Goal: Task Accomplishment & Management: Manage account settings

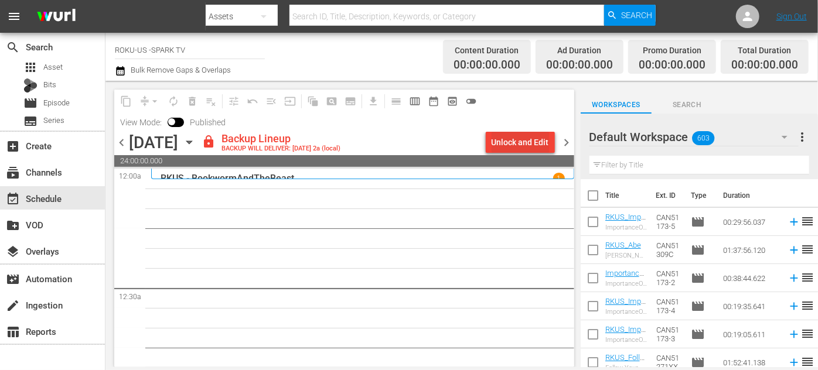
click at [521, 146] on div "Unlock and Edit" at bounding box center [519, 142] width 57 height 21
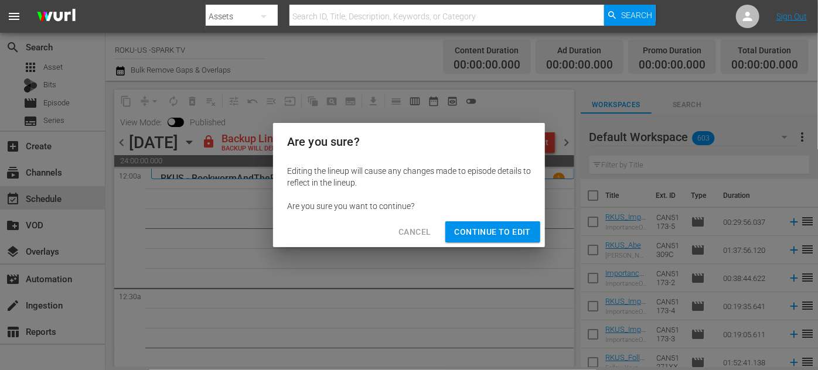
click at [491, 235] on span "Continue to Edit" at bounding box center [493, 232] width 76 height 15
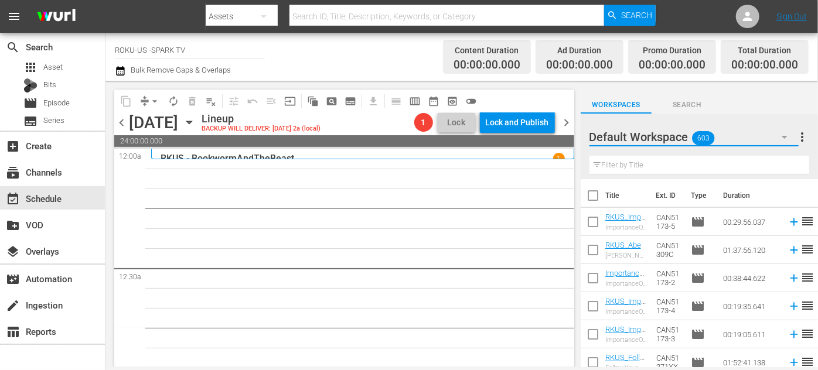
click at [783, 140] on icon "button" at bounding box center [784, 137] width 14 height 14
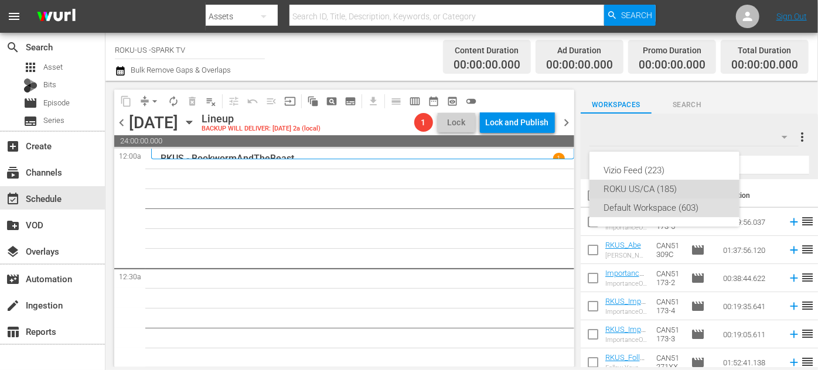
click at [654, 186] on div "ROKU US/CA (185)" at bounding box center [664, 189] width 122 height 19
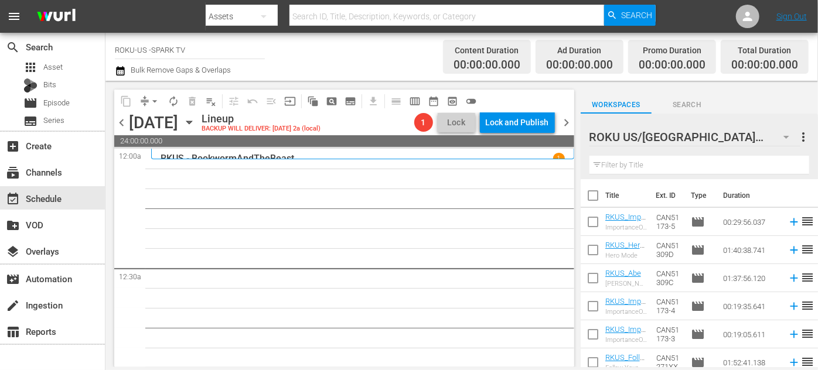
click at [642, 165] on input "text" at bounding box center [699, 165] width 220 height 19
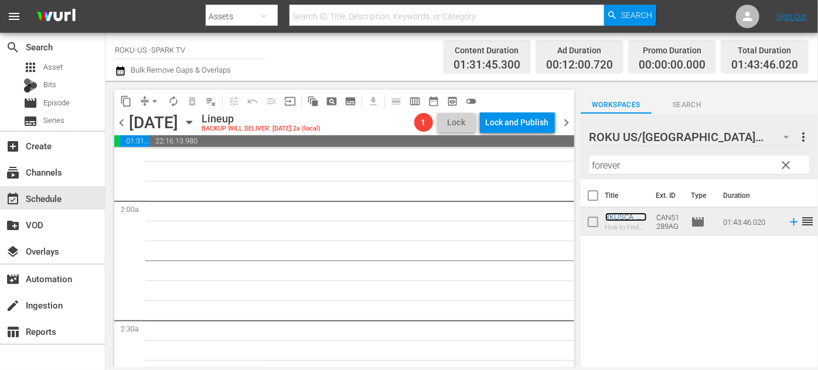
scroll to position [373, 0]
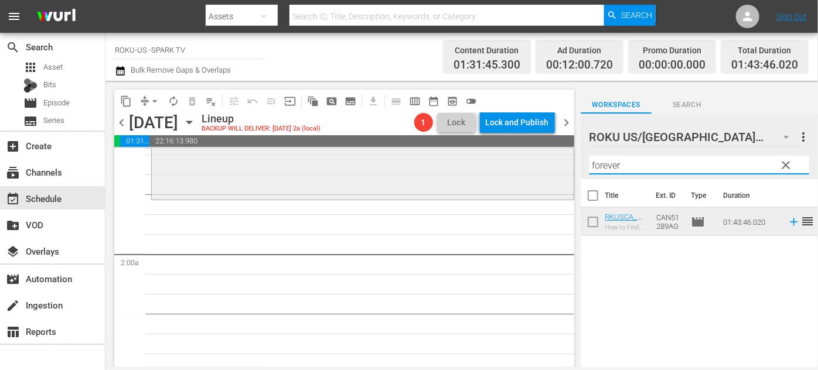
drag, startPoint x: 647, startPoint y: 169, endPoint x: 490, endPoint y: 158, distance: 157.4
click at [490, 158] on div "content_copy compress arrow_drop_down autorenew_outlined delete_forever_outline…" at bounding box center [461, 224] width 712 height 286
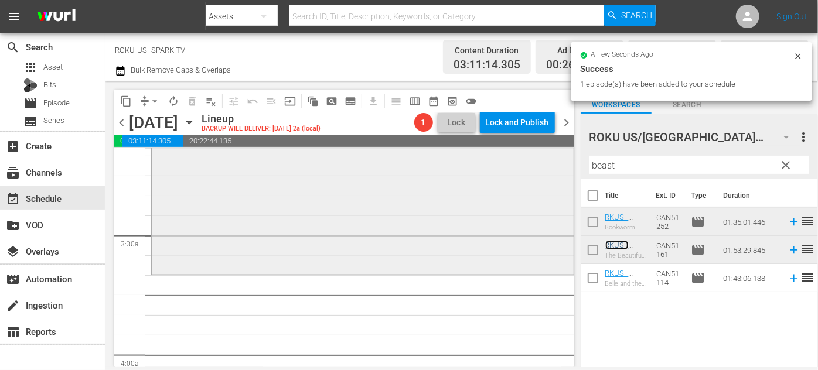
scroll to position [798, 0]
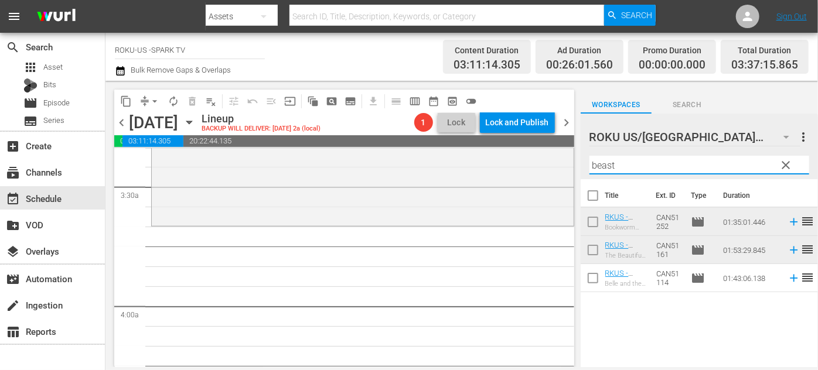
drag, startPoint x: 648, startPoint y: 168, endPoint x: 579, endPoint y: 168, distance: 68.5
click at [579, 168] on div "content_copy compress arrow_drop_down autorenew_outlined delete_forever_outline…" at bounding box center [461, 224] width 712 height 286
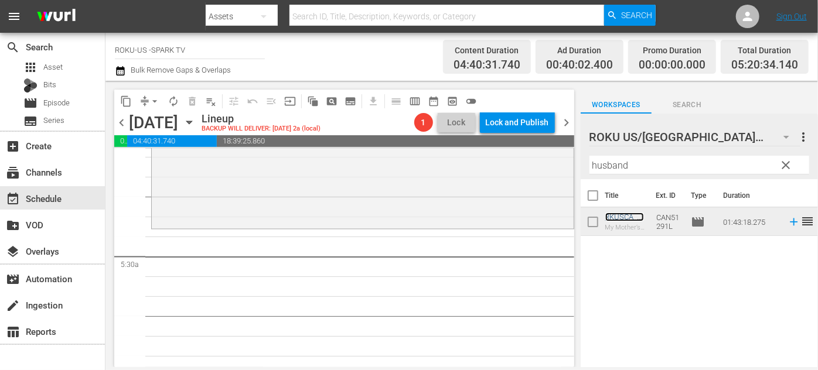
scroll to position [1224, 0]
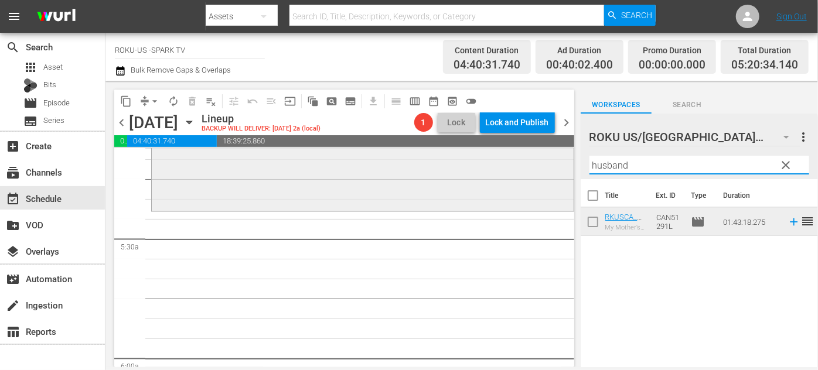
drag, startPoint x: 643, startPoint y: 164, endPoint x: 563, endPoint y: 164, distance: 80.3
click at [563, 164] on div "content_copy compress arrow_drop_down autorenew_outlined delete_forever_outline…" at bounding box center [461, 224] width 712 height 286
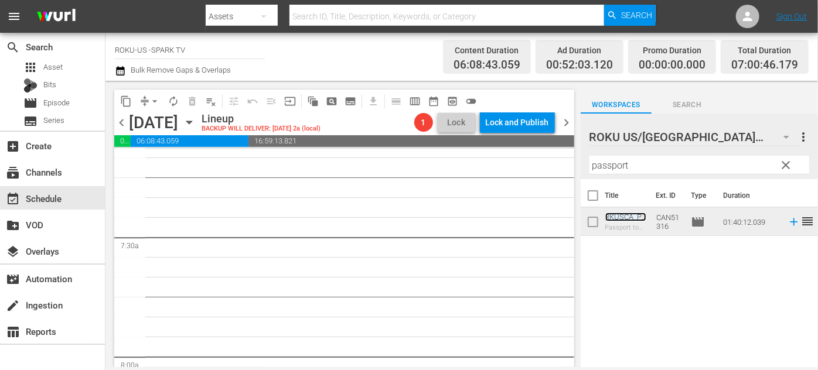
scroll to position [1597, 0]
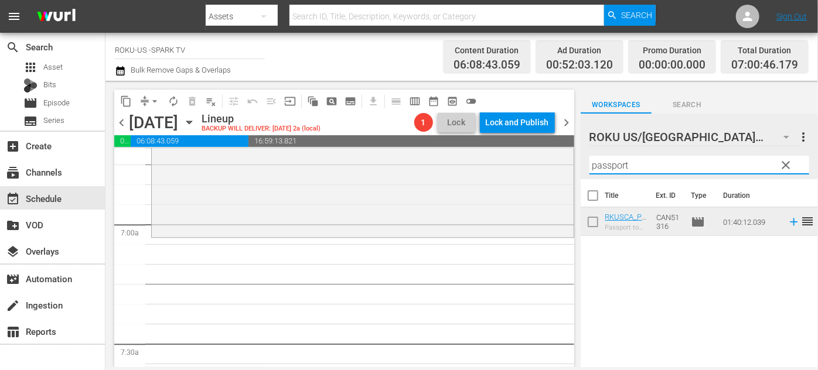
drag, startPoint x: 648, startPoint y: 165, endPoint x: 571, endPoint y: 164, distance: 77.3
click at [571, 164] on div "content_copy compress arrow_drop_down autorenew_outlined delete_forever_outline…" at bounding box center [461, 224] width 712 height 286
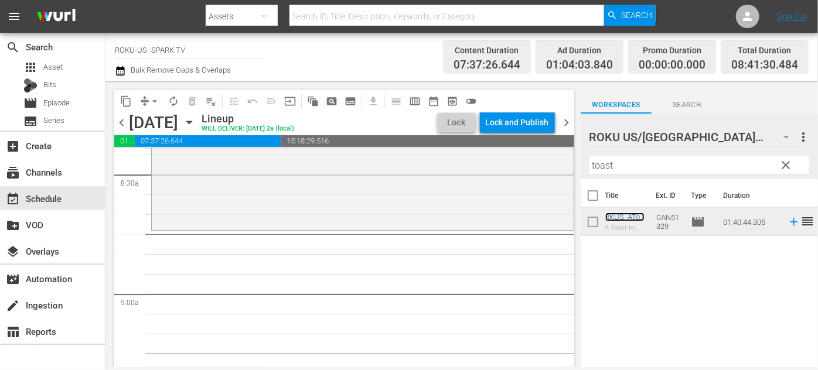
scroll to position [2023, 0]
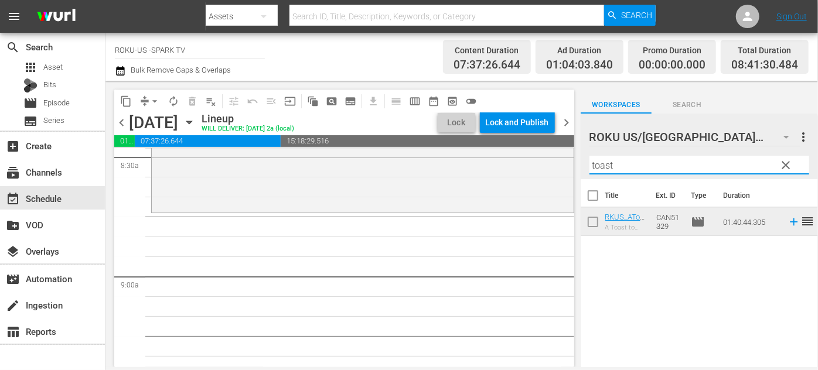
drag, startPoint x: 627, startPoint y: 168, endPoint x: 581, endPoint y: 166, distance: 46.3
click at [581, 166] on div "ROKU US/CA 185 ROKU US/CA more_vert clear Filter by Title toast" at bounding box center [699, 147] width 237 height 66
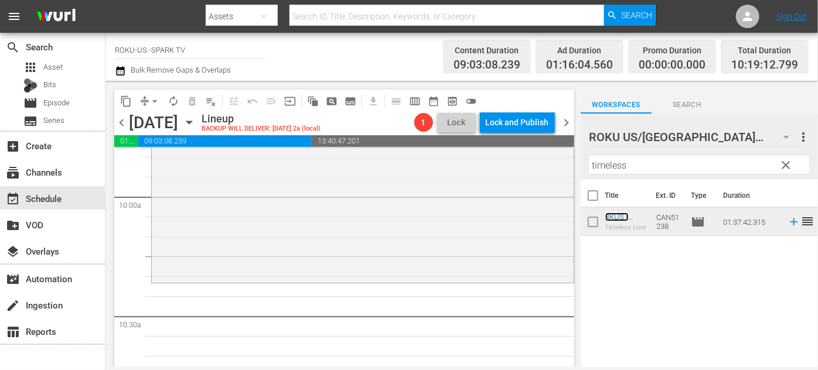
scroll to position [2396, 0]
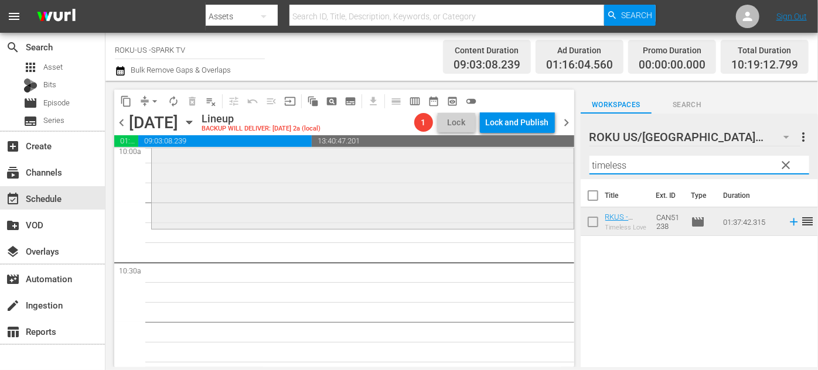
drag, startPoint x: 640, startPoint y: 170, endPoint x: 551, endPoint y: 171, distance: 88.5
click at [551, 171] on div "content_copy compress arrow_drop_down autorenew_outlined delete_forever_outline…" at bounding box center [461, 224] width 712 height 286
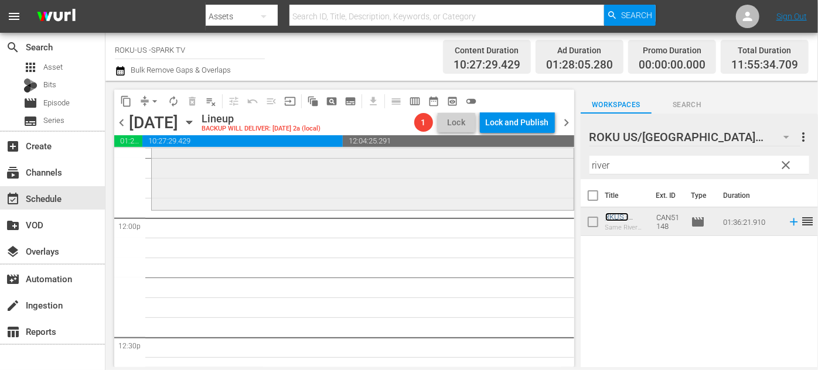
scroll to position [2822, 0]
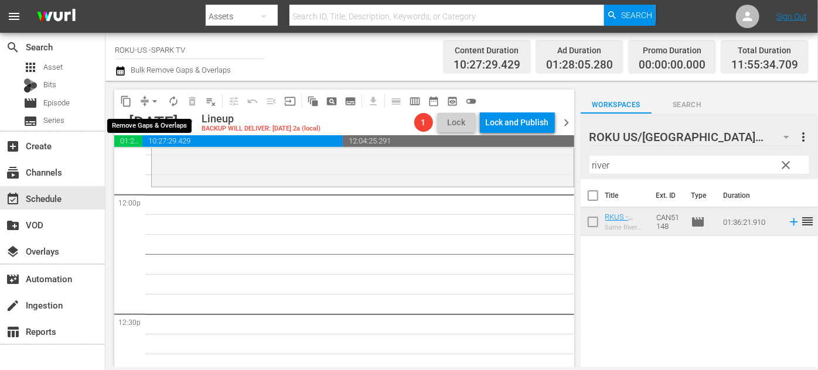
click at [152, 100] on span "arrow_drop_down" at bounding box center [155, 101] width 12 height 12
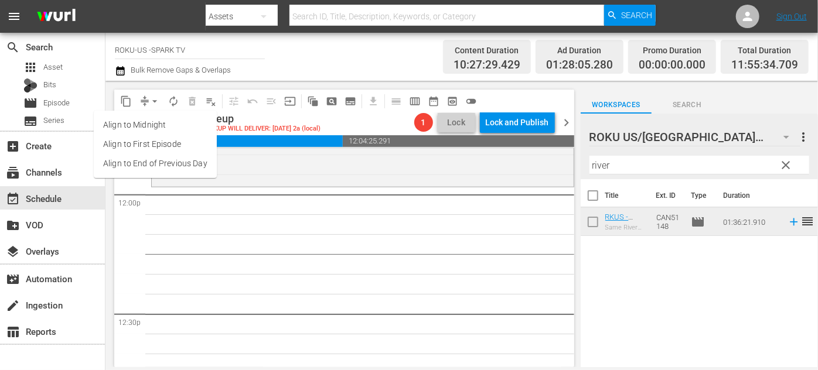
click at [183, 165] on li "Align to End of Previous Day" at bounding box center [155, 163] width 123 height 19
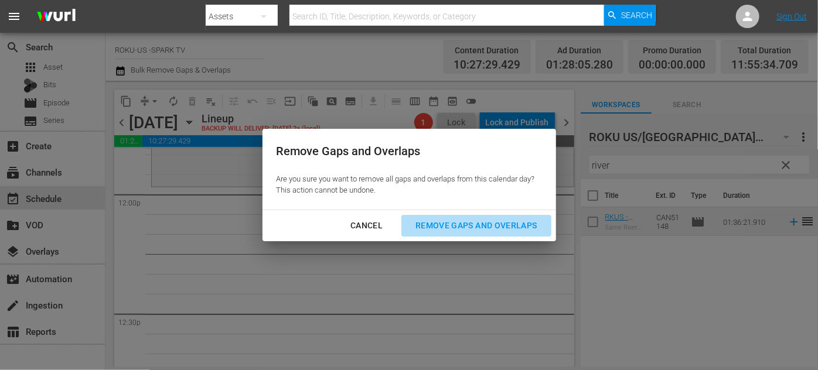
click at [437, 225] on div "Remove Gaps and Overlaps" at bounding box center [476, 226] width 140 height 15
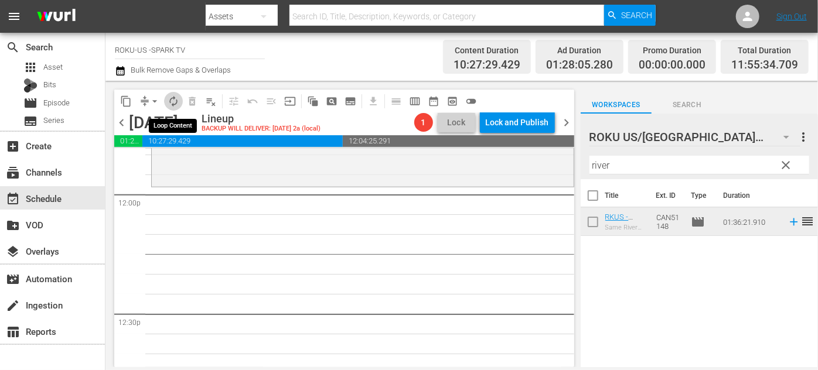
click at [177, 101] on span "autorenew_outlined" at bounding box center [174, 101] width 12 height 12
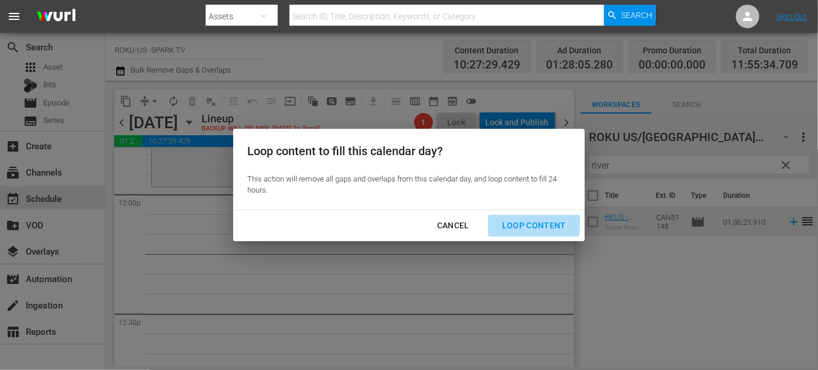
click at [512, 221] on div "Loop Content" at bounding box center [534, 226] width 83 height 15
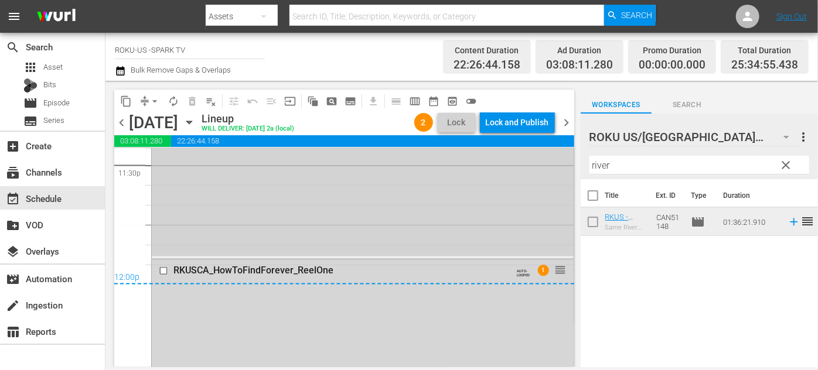
scroll to position [5592, 0]
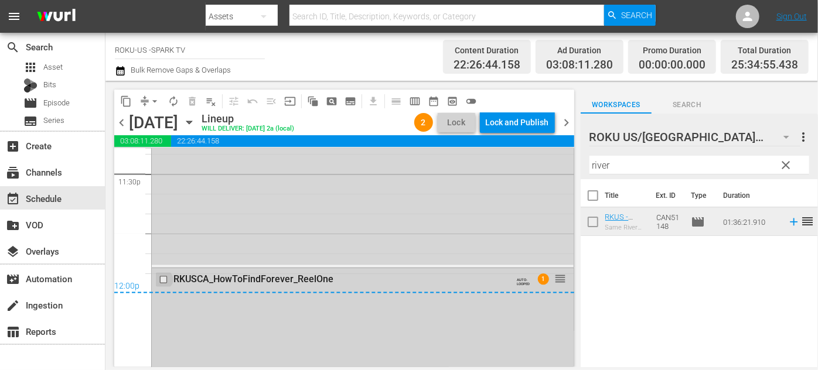
click at [165, 278] on input "checkbox" at bounding box center [165, 280] width 12 height 10
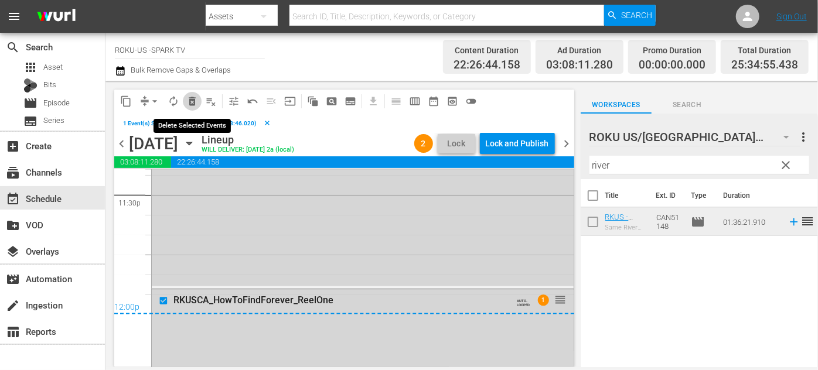
click at [193, 107] on span "delete_forever_outlined" at bounding box center [192, 101] width 12 height 12
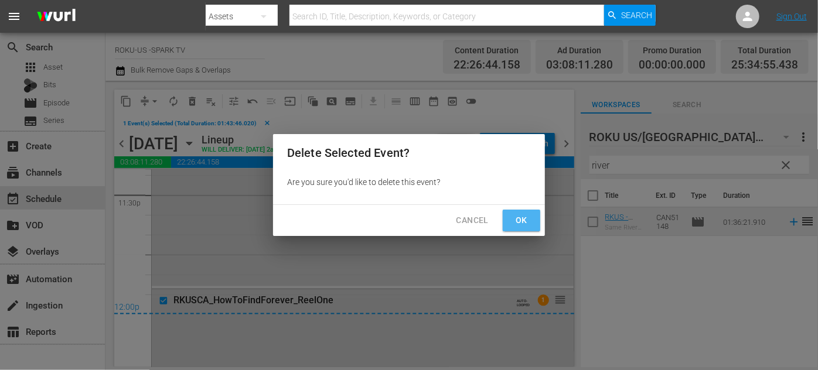
click at [523, 220] on span "Ok" at bounding box center [521, 220] width 19 height 15
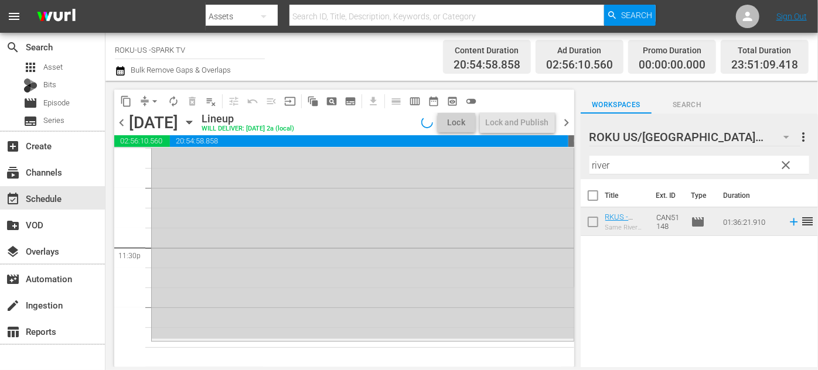
scroll to position [5518, 0]
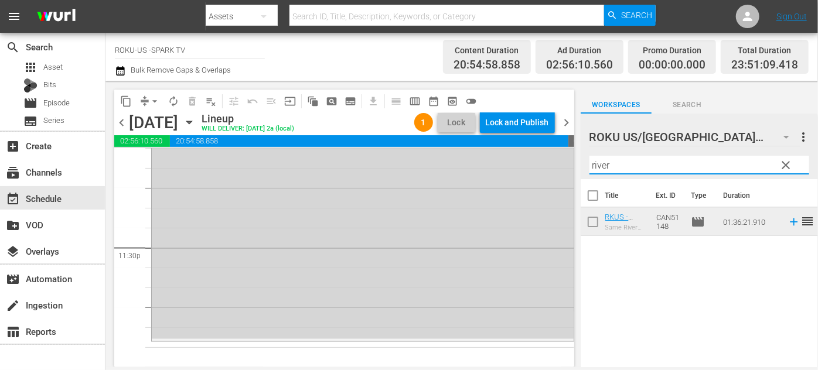
drag, startPoint x: 637, startPoint y: 166, endPoint x: 576, endPoint y: 163, distance: 61.6
click at [576, 163] on div "content_copy compress arrow_drop_down autorenew_outlined delete_forever_outline…" at bounding box center [461, 224] width 712 height 286
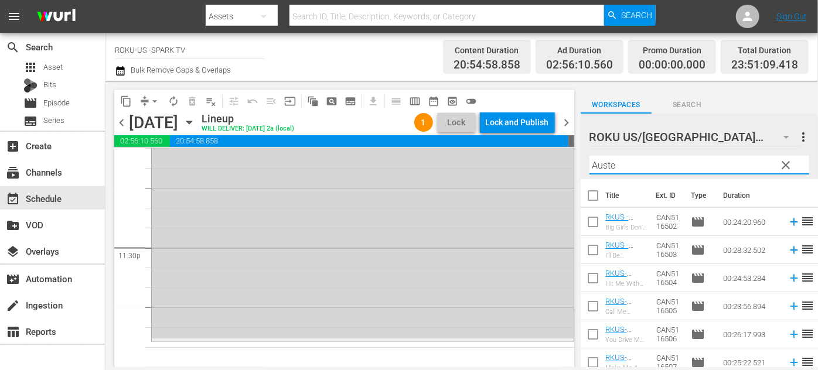
type input "[PERSON_NAME]"
drag, startPoint x: 622, startPoint y: 165, endPoint x: 524, endPoint y: 161, distance: 97.9
click at [521, 159] on div "content_copy compress arrow_drop_down autorenew_outlined delete_forever_outline…" at bounding box center [461, 224] width 712 height 286
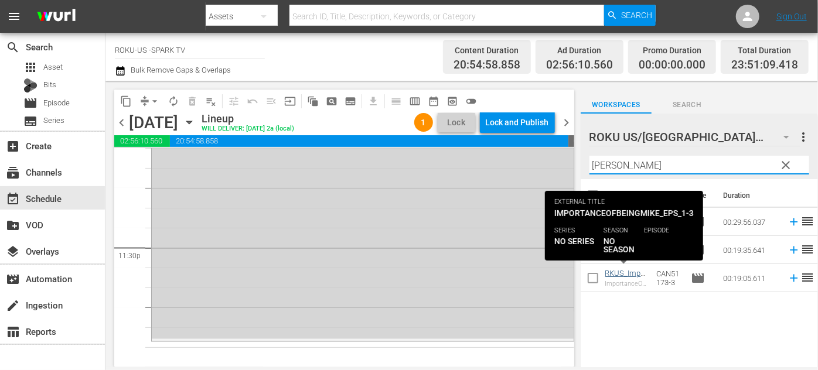
type input "[PERSON_NAME]"
click at [626, 275] on link "RKUS_ImportanceOfBeingMike_Eps_1-3" at bounding box center [625, 286] width 40 height 35
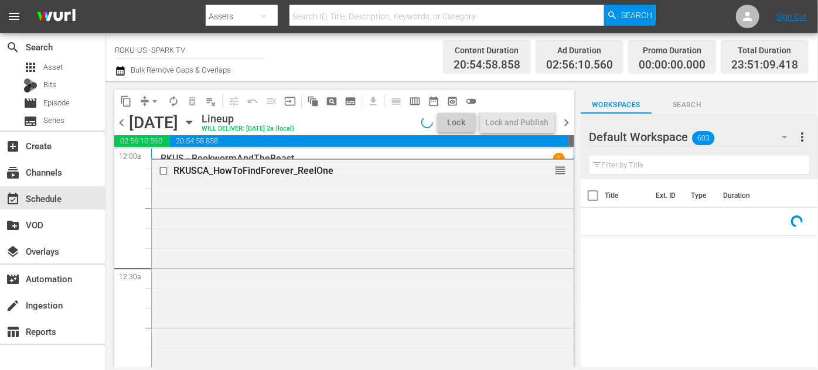
click at [786, 138] on icon "button" at bounding box center [784, 137] width 14 height 14
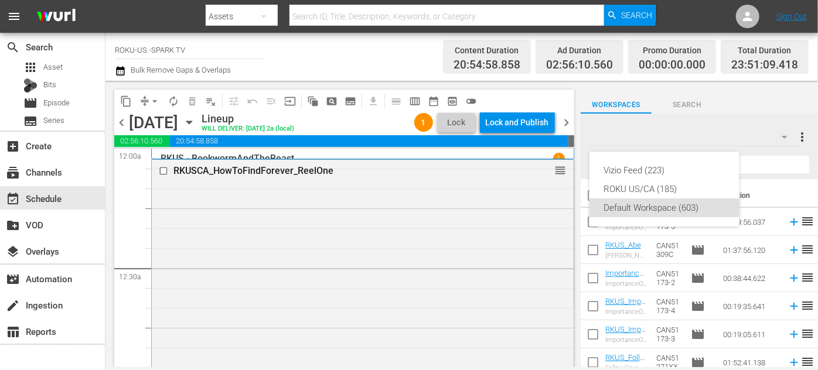
scroll to position [53, 0]
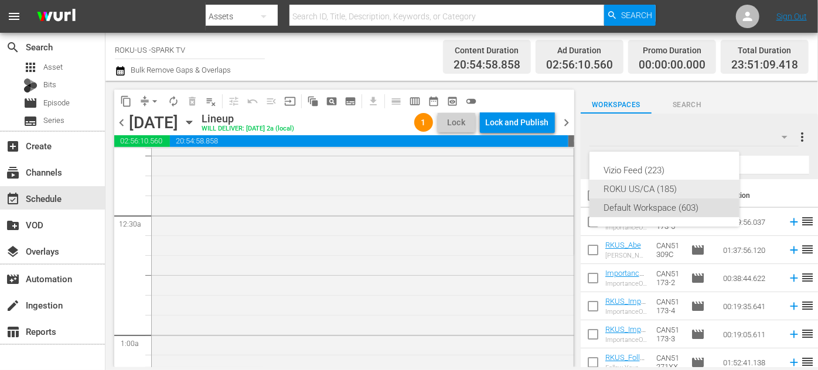
click at [624, 191] on div "ROKU US/CA (185)" at bounding box center [664, 189] width 122 height 19
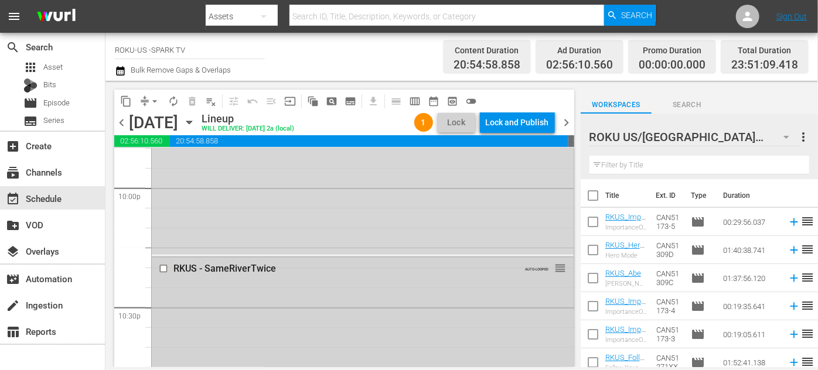
scroll to position [5518, 0]
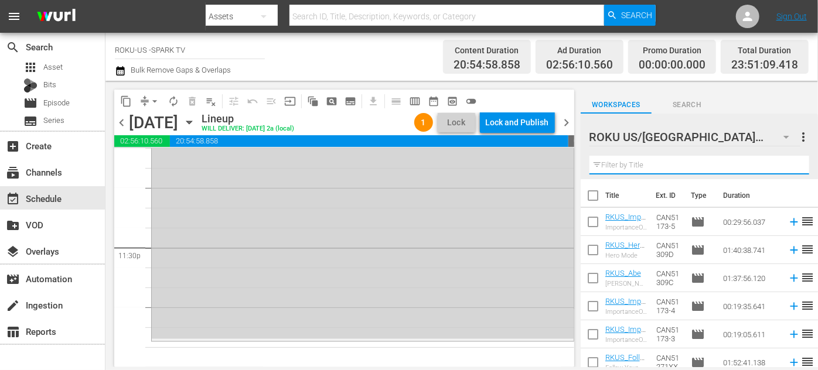
click at [645, 166] on input "text" at bounding box center [699, 165] width 220 height 19
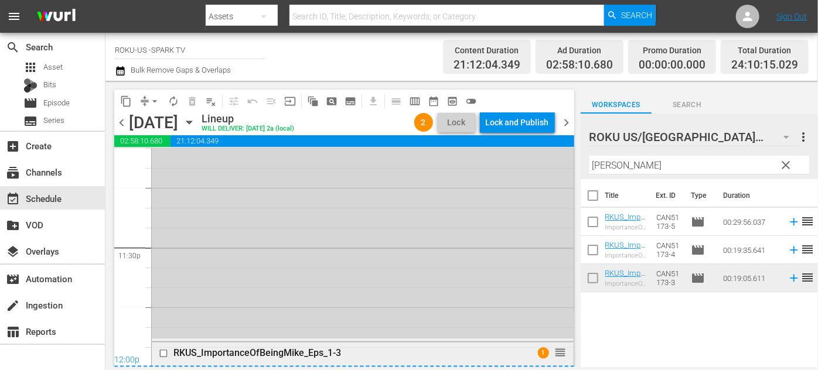
click at [166, 351] on input "checkbox" at bounding box center [165, 354] width 12 height 10
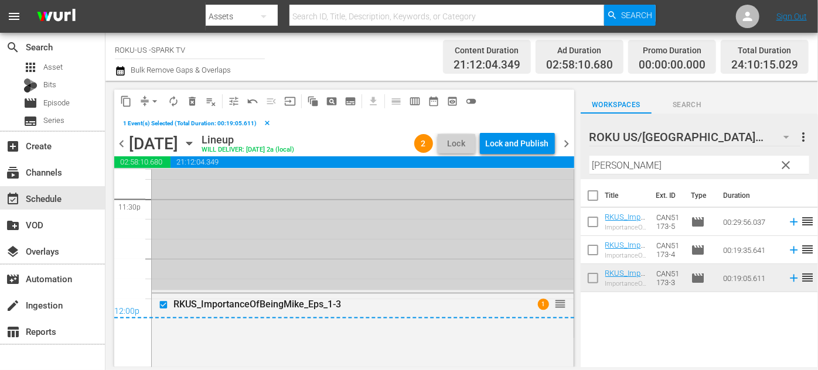
scroll to position [5590, 0]
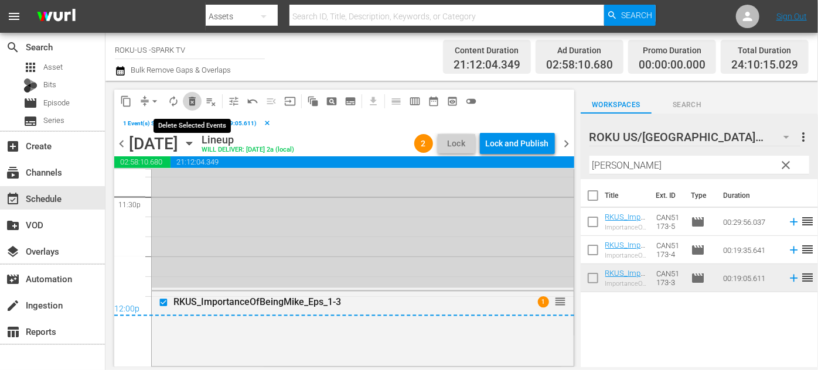
click at [194, 98] on span "delete_forever_outlined" at bounding box center [192, 101] width 12 height 12
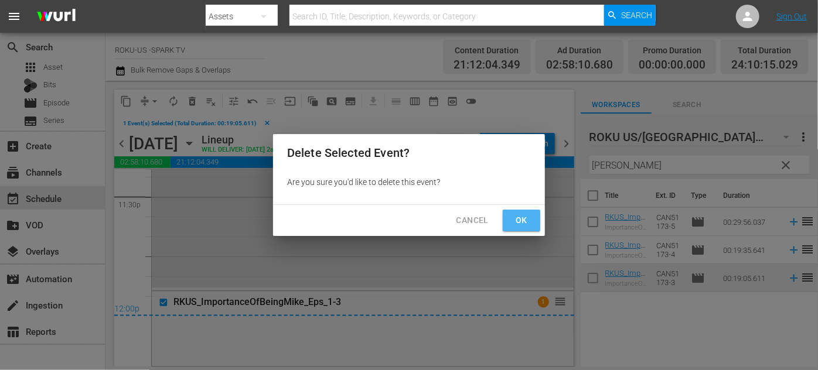
drag, startPoint x: 524, startPoint y: 221, endPoint x: 644, endPoint y: 273, distance: 130.7
click at [525, 221] on span "Ok" at bounding box center [521, 220] width 19 height 15
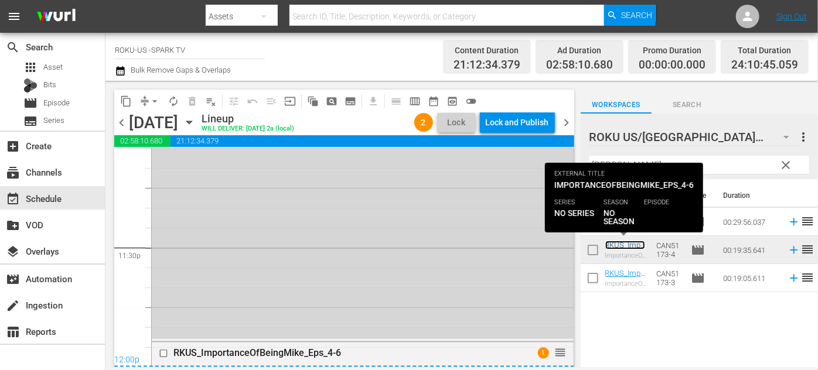
scroll to position [5571, 0]
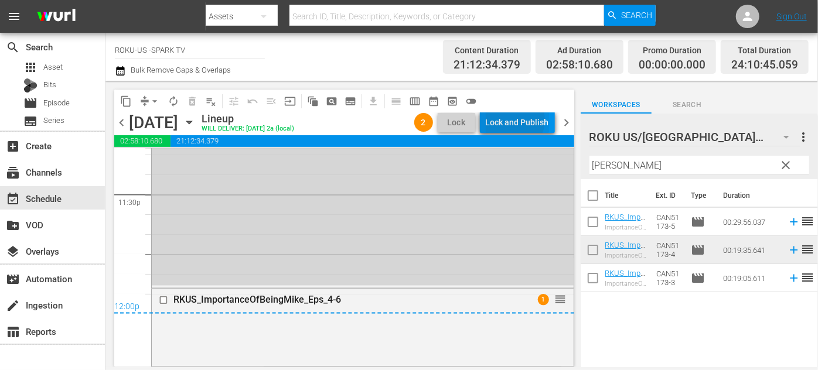
click at [515, 120] on div "Lock and Publish" at bounding box center [517, 122] width 63 height 21
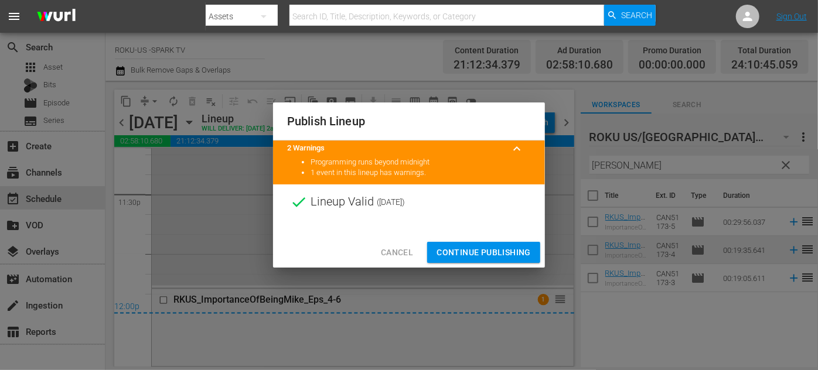
click at [458, 256] on span "Continue Publishing" at bounding box center [483, 252] width 94 height 15
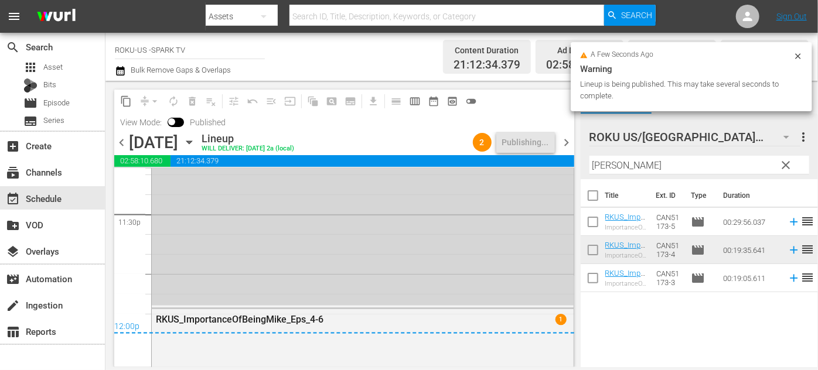
scroll to position [5590, 0]
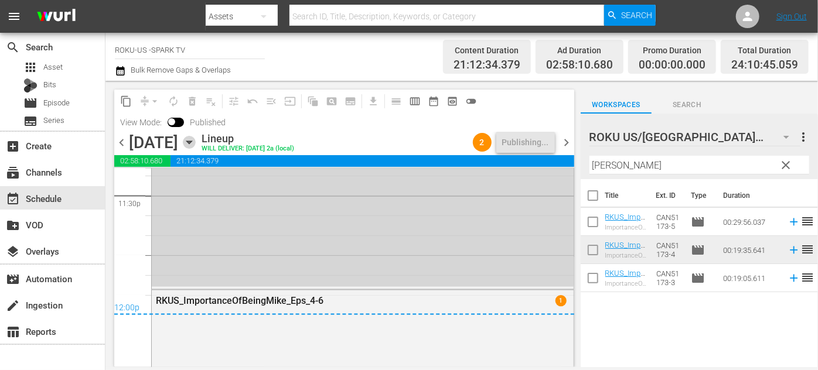
click at [196, 145] on icon "button" at bounding box center [189, 142] width 13 height 13
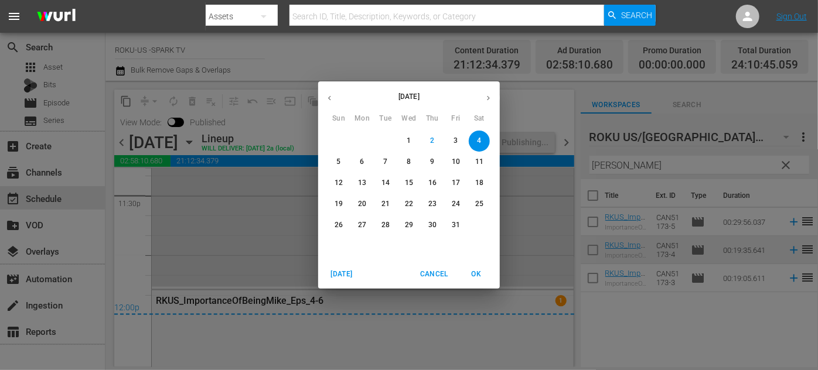
click at [342, 162] on span "5" at bounding box center [338, 162] width 21 height 10
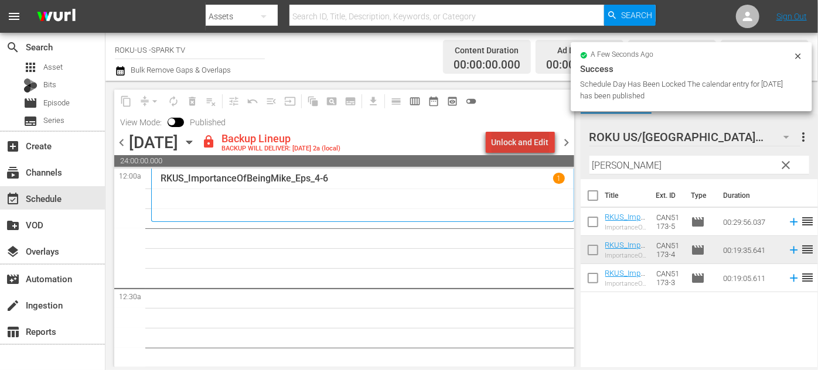
click at [527, 141] on div "Unlock and Edit" at bounding box center [519, 142] width 57 height 21
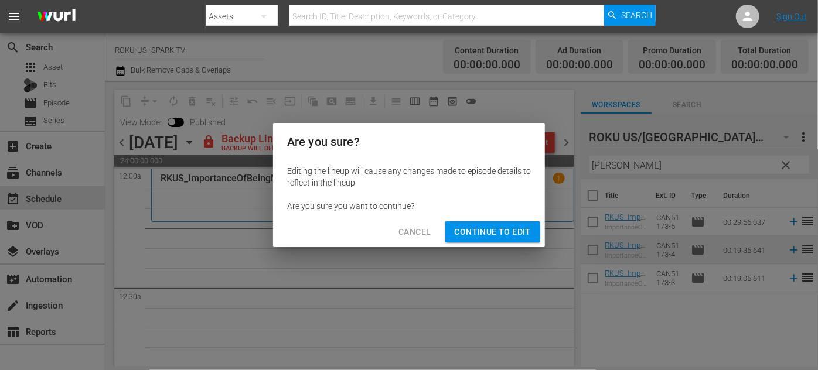
click at [484, 240] on button "Continue to Edit" at bounding box center [492, 232] width 95 height 22
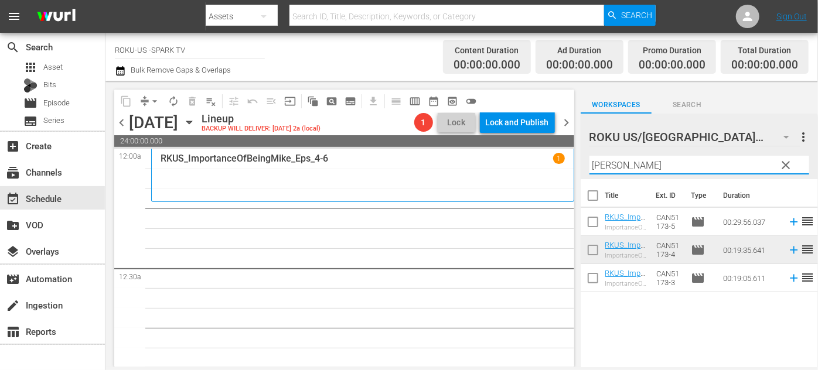
drag, startPoint x: 623, startPoint y: 163, endPoint x: 590, endPoint y: 164, distance: 32.8
click at [590, 164] on input "[PERSON_NAME]" at bounding box center [699, 165] width 220 height 19
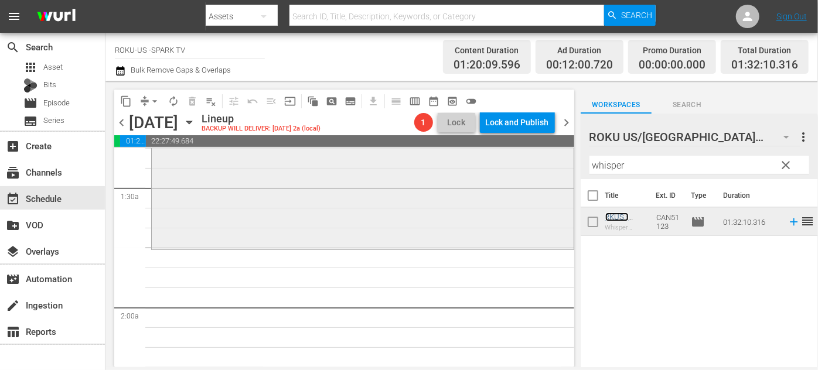
scroll to position [373, 0]
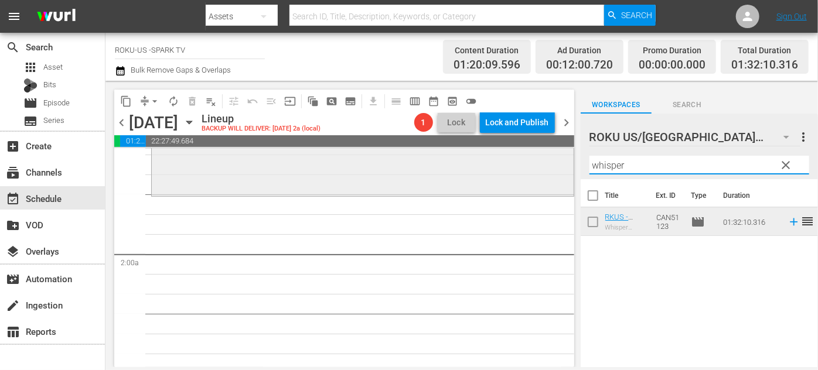
drag, startPoint x: 630, startPoint y: 165, endPoint x: 561, endPoint y: 163, distance: 69.7
click at [559, 165] on div "content_copy compress arrow_drop_down autorenew_outlined delete_forever_outline…" at bounding box center [461, 224] width 712 height 286
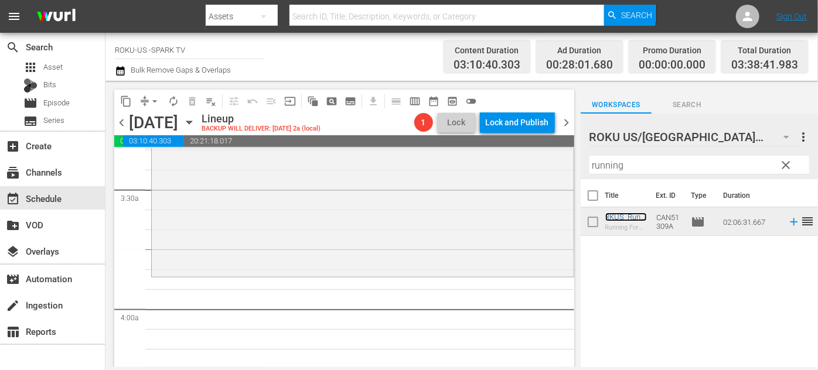
scroll to position [798, 0]
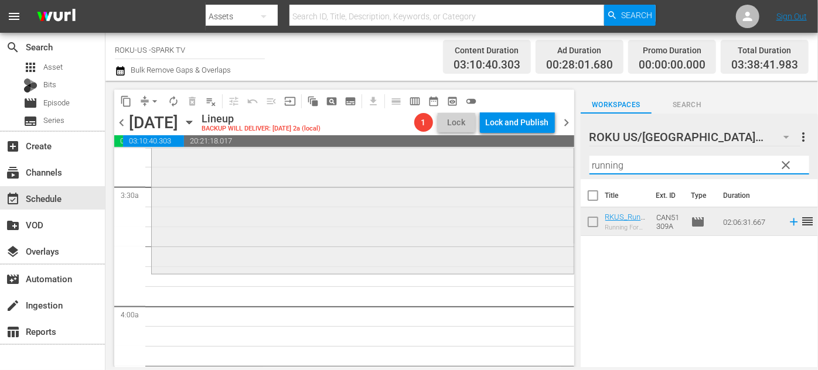
drag, startPoint x: 632, startPoint y: 163, endPoint x: 557, endPoint y: 162, distance: 75.6
click at [557, 162] on div "content_copy compress arrow_drop_down autorenew_outlined delete_forever_outline…" at bounding box center [461, 224] width 712 height 286
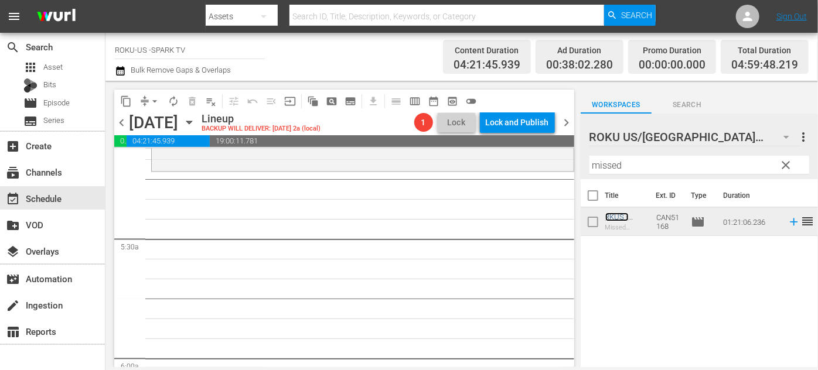
scroll to position [1172, 0]
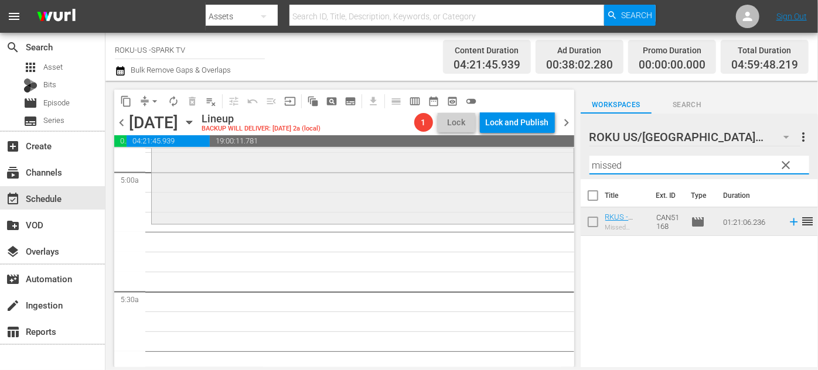
drag, startPoint x: 637, startPoint y: 166, endPoint x: 541, endPoint y: 166, distance: 95.5
click at [541, 166] on div "content_copy compress arrow_drop_down autorenew_outlined delete_forever_outline…" at bounding box center [461, 224] width 712 height 286
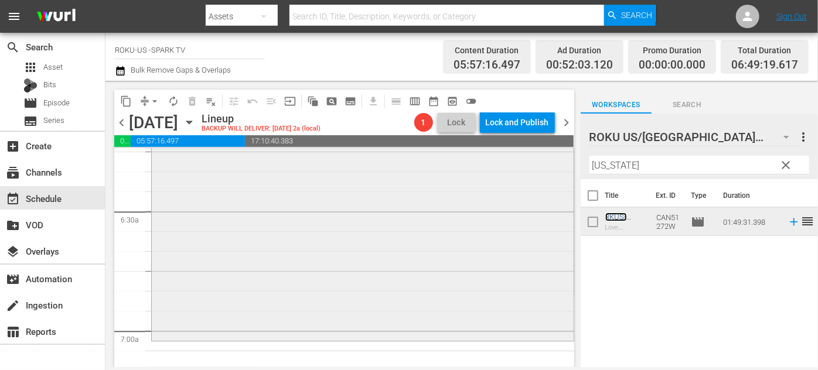
scroll to position [1544, 0]
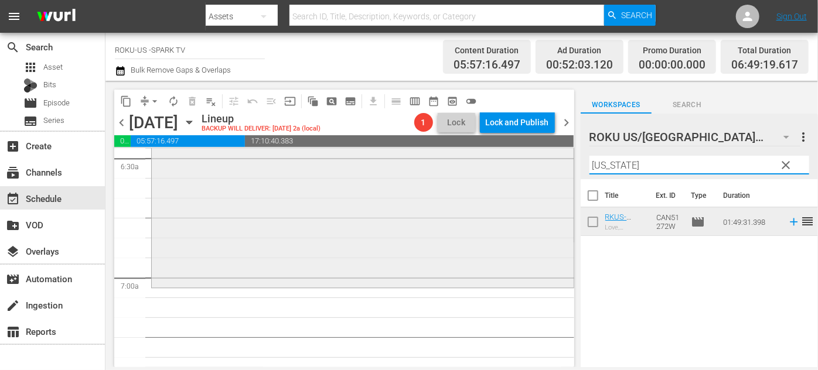
drag, startPoint x: 644, startPoint y: 166, endPoint x: 494, endPoint y: 159, distance: 150.1
click at [483, 163] on div "content_copy compress arrow_drop_down autorenew_outlined delete_forever_outline…" at bounding box center [461, 224] width 712 height 286
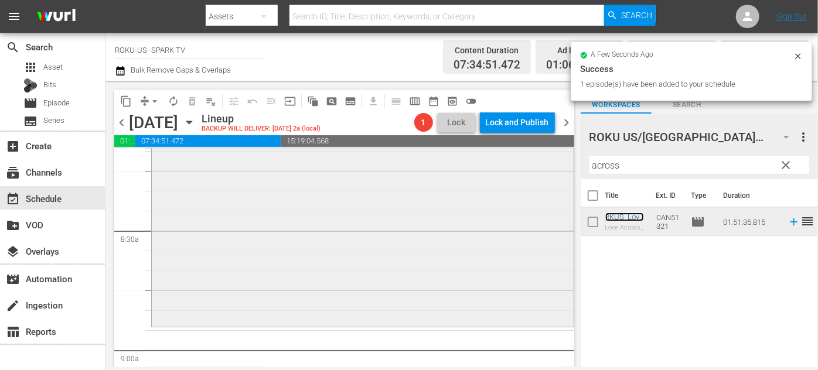
scroll to position [2023, 0]
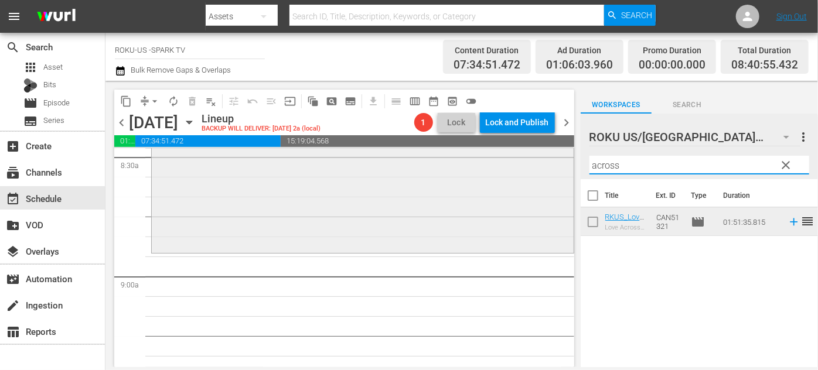
drag, startPoint x: 624, startPoint y: 167, endPoint x: 544, endPoint y: 167, distance: 80.8
click at [544, 167] on div "content_copy compress arrow_drop_down autorenew_outlined delete_forever_outline…" at bounding box center [461, 224] width 712 height 286
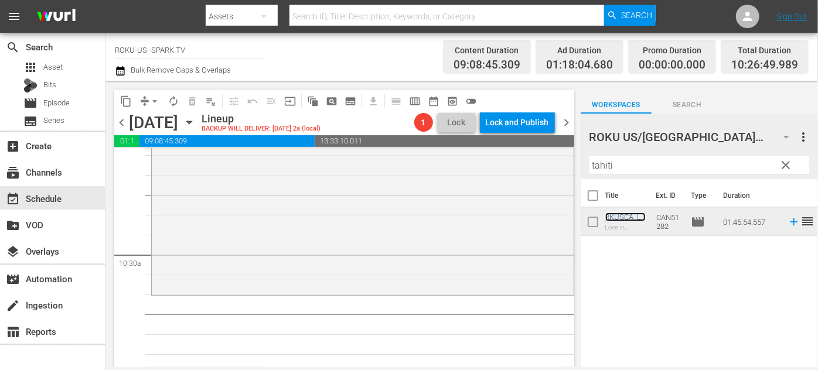
scroll to position [2449, 0]
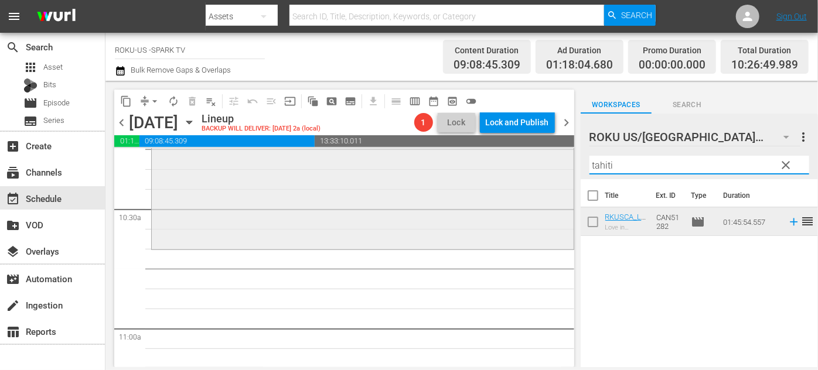
drag, startPoint x: 575, startPoint y: 161, endPoint x: 476, endPoint y: 153, distance: 99.3
click at [476, 153] on div "content_copy compress arrow_drop_down autorenew_outlined delete_forever_outline…" at bounding box center [461, 224] width 712 height 286
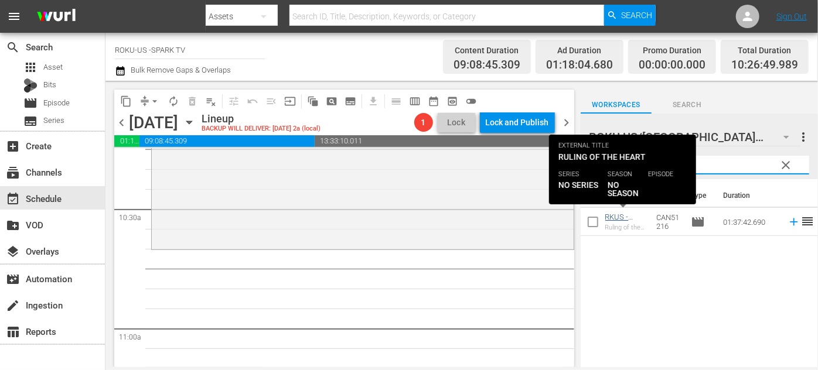
type input "ruling"
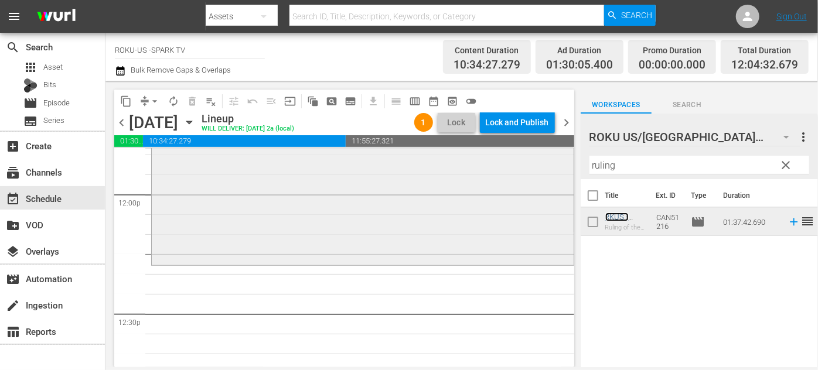
scroll to position [2876, 0]
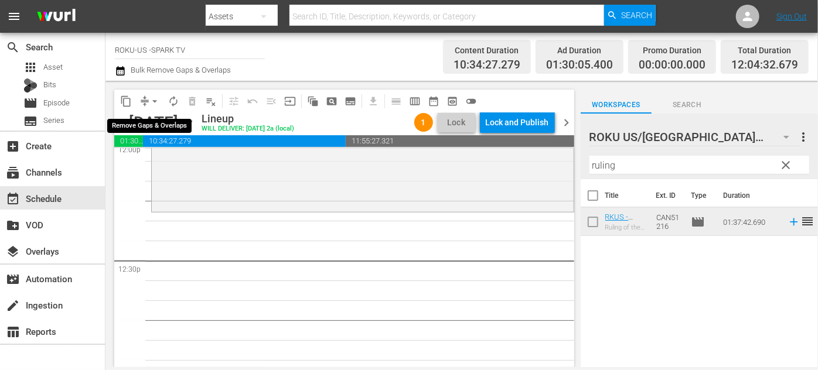
click at [154, 100] on span "arrow_drop_down" at bounding box center [155, 101] width 12 height 12
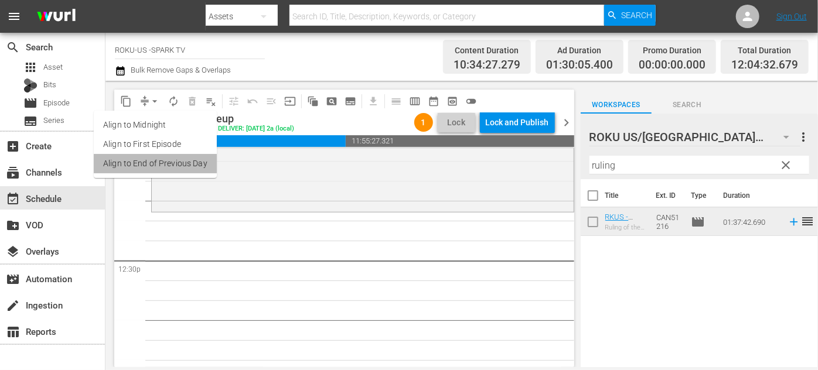
click at [169, 162] on li "Align to End of Previous Day" at bounding box center [155, 163] width 123 height 19
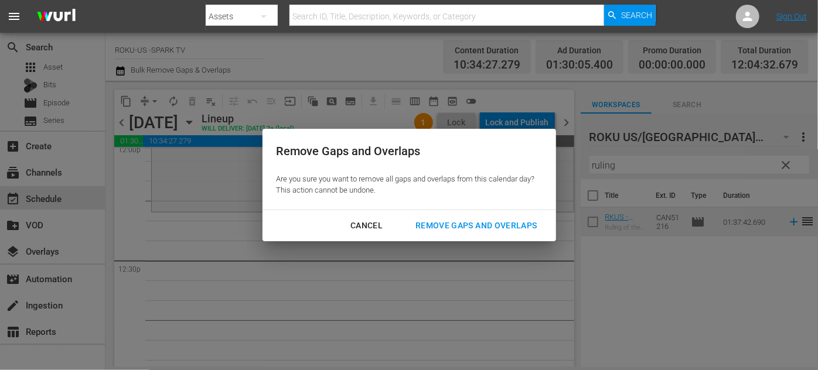
click at [443, 221] on div "Remove Gaps and Overlaps" at bounding box center [476, 226] width 140 height 15
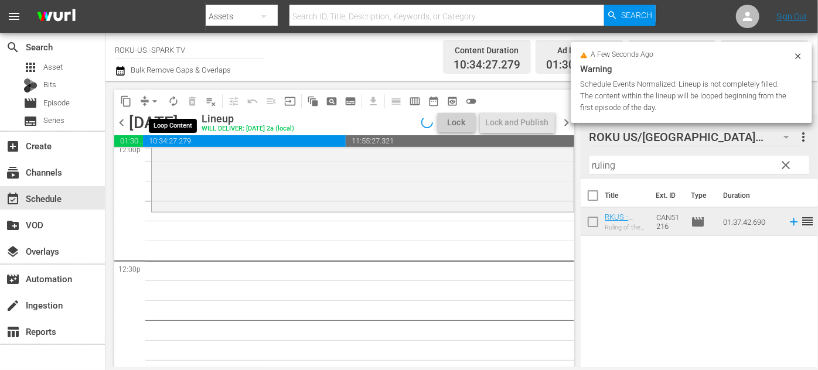
click at [170, 101] on span "autorenew_outlined" at bounding box center [174, 101] width 12 height 12
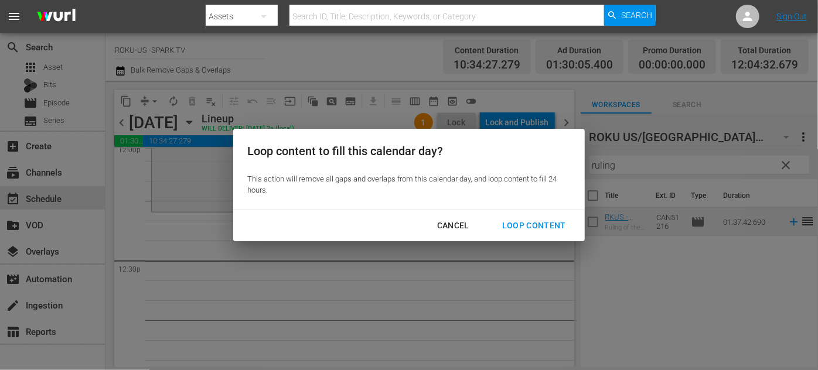
click at [523, 226] on div "Loop Content" at bounding box center [534, 226] width 83 height 15
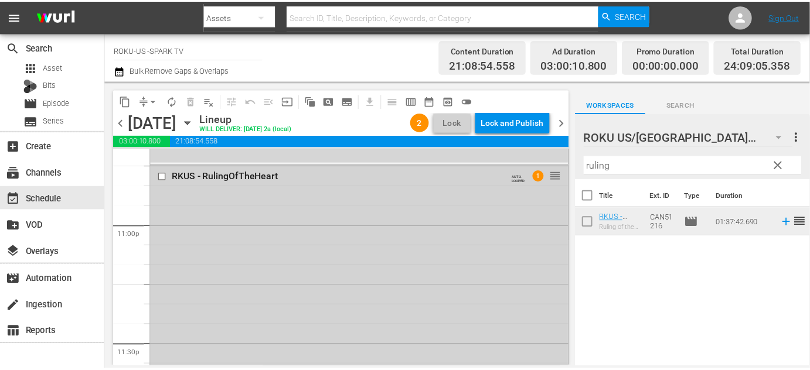
scroll to position [5394, 0]
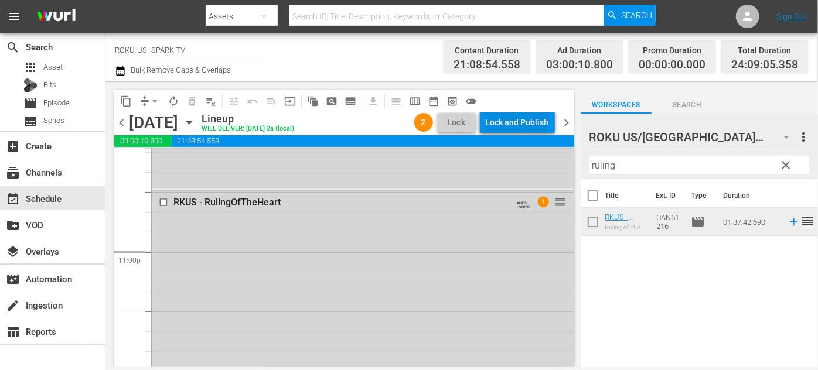
click at [517, 115] on div "Lock and Publish" at bounding box center [517, 122] width 63 height 21
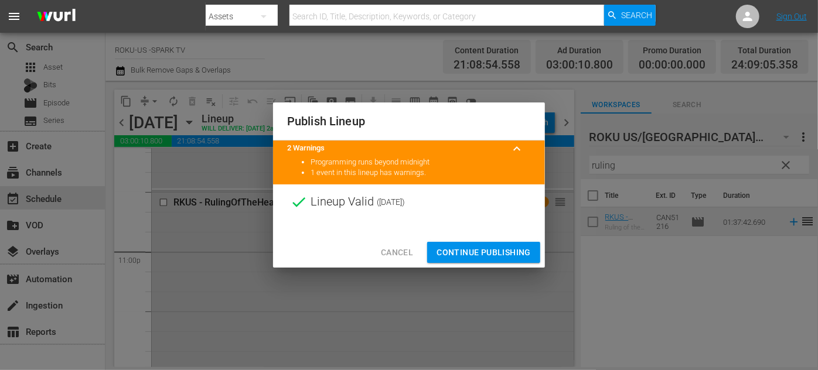
click at [485, 249] on span "Continue Publishing" at bounding box center [483, 252] width 94 height 15
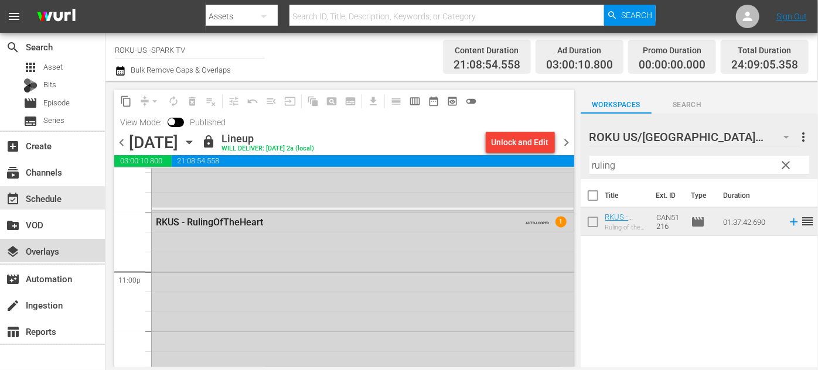
click at [29, 250] on div "layers Overlays" at bounding box center [33, 249] width 66 height 11
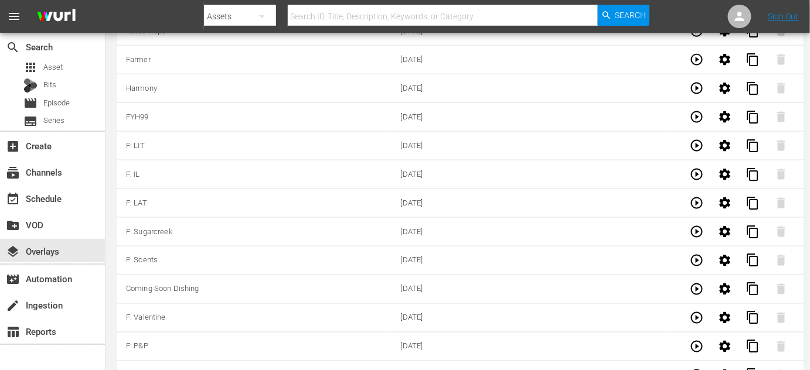
scroll to position [3477, 0]
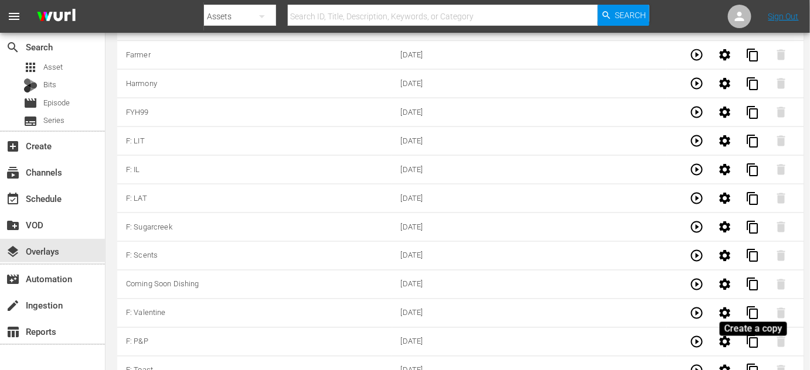
click at [755, 364] on span "content_copy" at bounding box center [753, 371] width 14 height 14
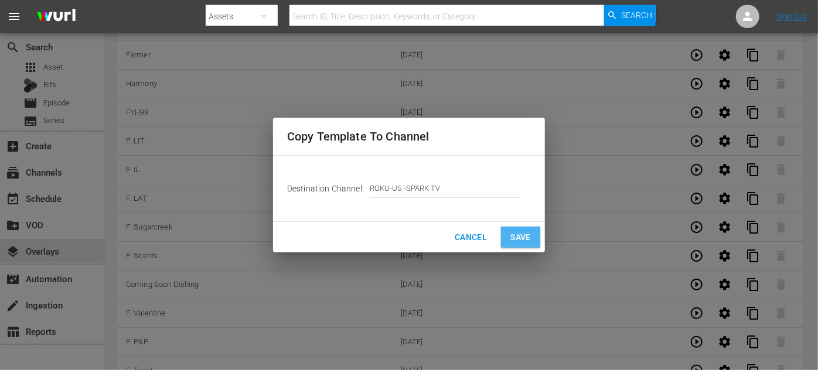
click at [529, 238] on span "Save" at bounding box center [520, 237] width 21 height 15
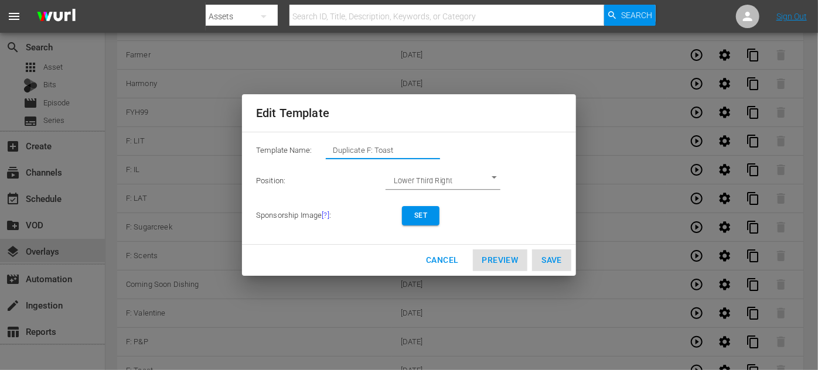
drag, startPoint x: 404, startPoint y: 149, endPoint x: 275, endPoint y: 154, distance: 129.0
click at [275, 154] on div "Template Name: Duplicate F: Toast" at bounding box center [409, 153] width 306 height 23
type input "Accident"
click at [421, 211] on span "Set" at bounding box center [420, 216] width 19 height 12
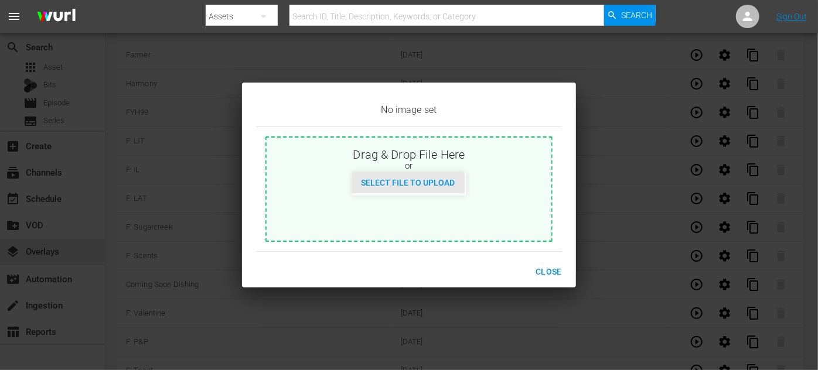
click at [441, 192] on div "Select File to Upload" at bounding box center [408, 183] width 112 height 22
click at [412, 182] on span "Select File to Upload" at bounding box center [408, 182] width 112 height 9
type input "C:\fakepath\LoveByAccident_EN-New-[DATE].jpg"
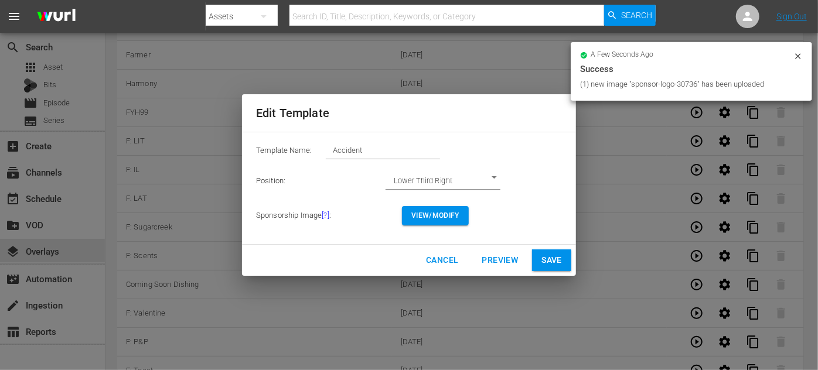
click at [560, 267] on span "Save" at bounding box center [551, 260] width 21 height 15
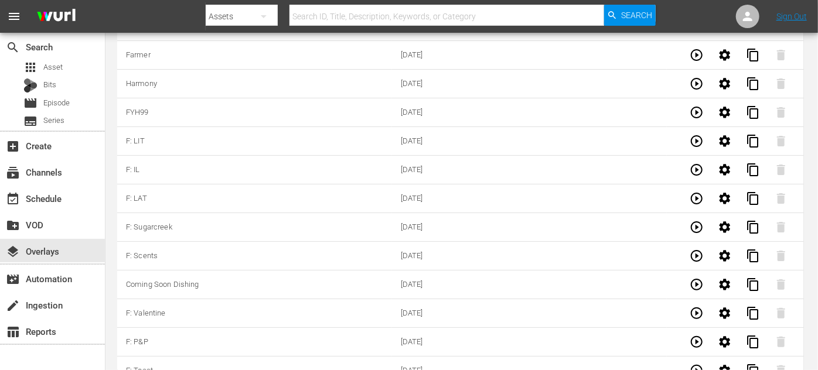
type input "Duplicate F: Toast"
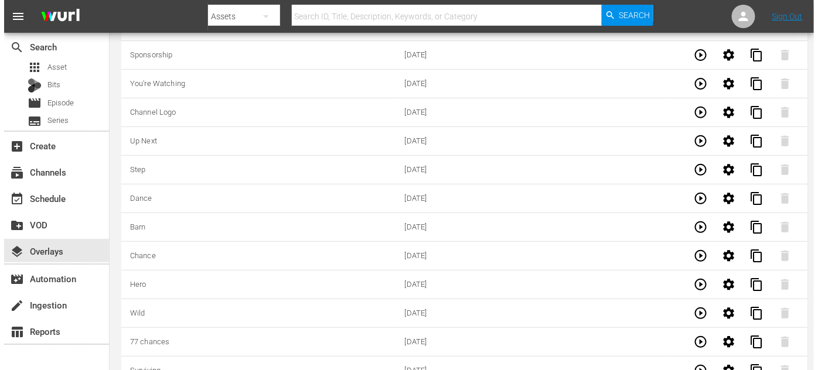
scroll to position [0, 0]
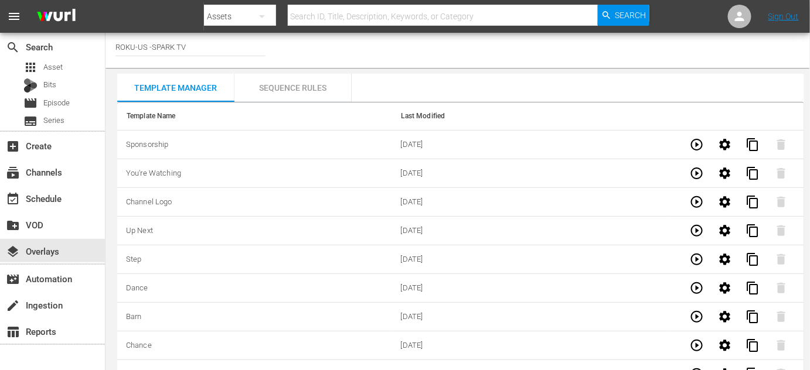
click at [293, 86] on div "Sequence Rules" at bounding box center [292, 88] width 117 height 28
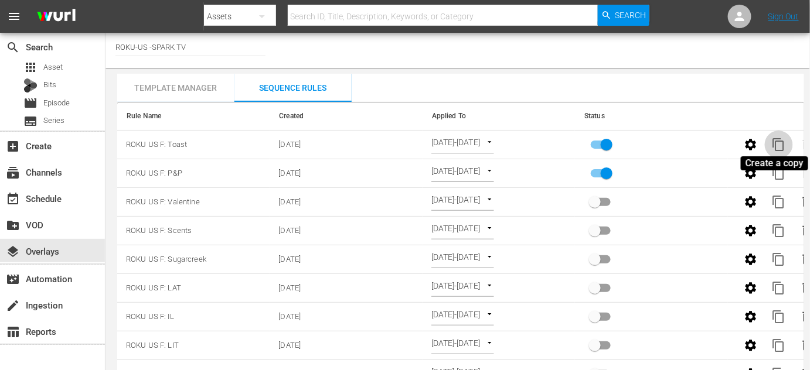
click at [784, 142] on span "content_copy" at bounding box center [779, 145] width 14 height 14
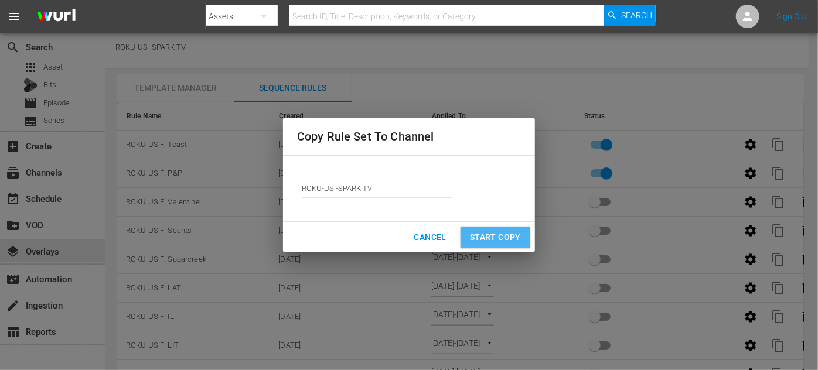
click at [482, 235] on span "Start Copy" at bounding box center [495, 237] width 51 height 15
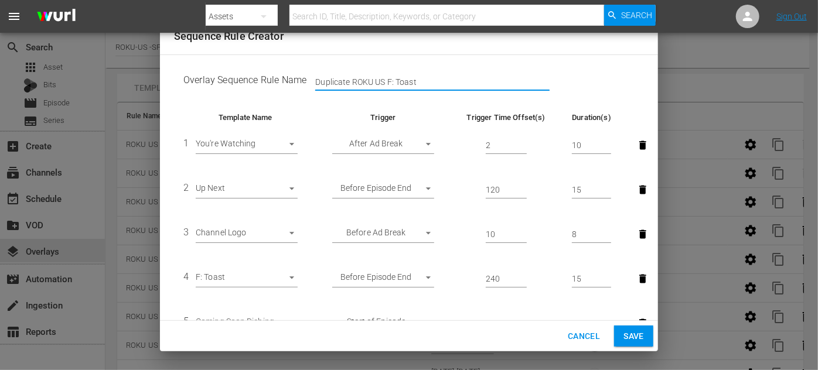
drag, startPoint x: 350, startPoint y: 82, endPoint x: 244, endPoint y: 84, distance: 106.6
click at [244, 84] on td "Overlay Sequence Rule Name Duplicate ROKU US F: Toast" at bounding box center [409, 82] width 470 height 36
drag, startPoint x: 408, startPoint y: 83, endPoint x: 353, endPoint y: 82, distance: 55.1
click at [353, 82] on input "ROKU US F: Toast" at bounding box center [432, 83] width 234 height 18
type input "ROKU US Accident"
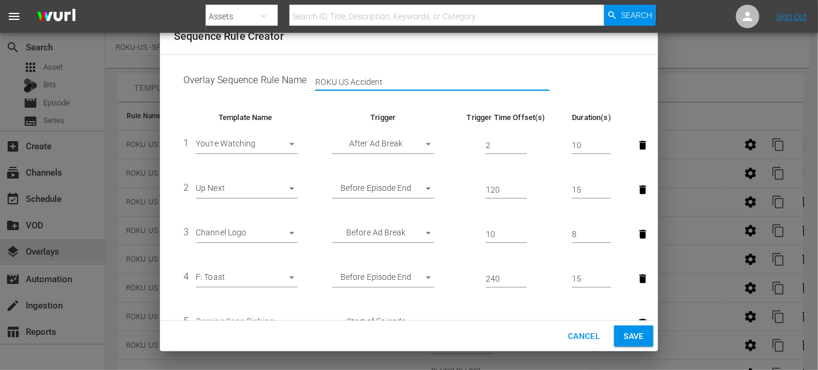
click at [289, 278] on body "menu Search By Assets Search ID, Title, Description, Keywords, or Category Sear…" at bounding box center [409, 185] width 818 height 370
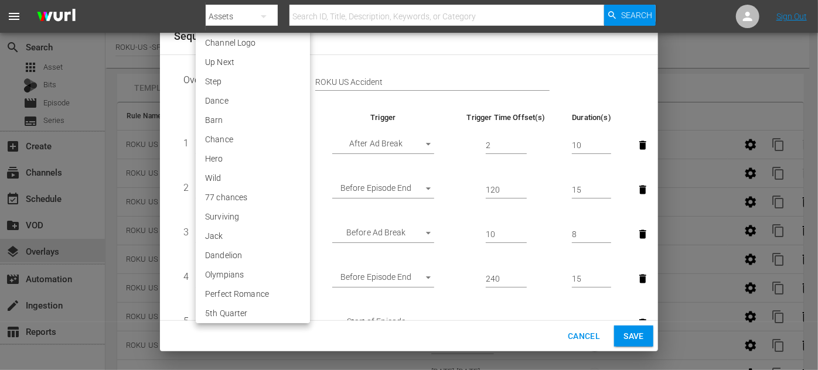
scroll to position [2170, 0]
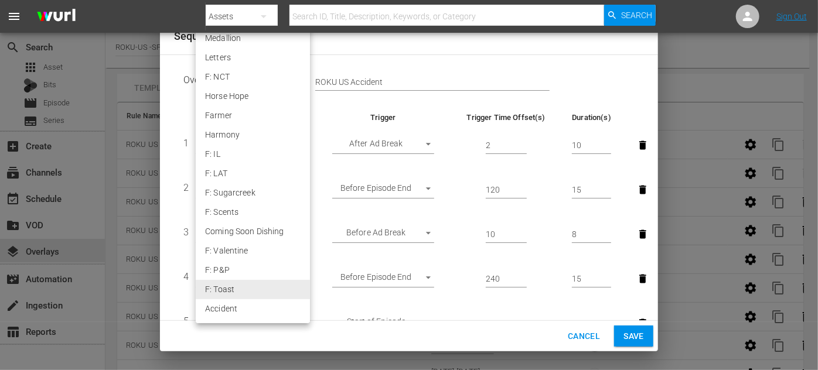
click at [237, 309] on li "Accident" at bounding box center [253, 308] width 114 height 19
type input "30736"
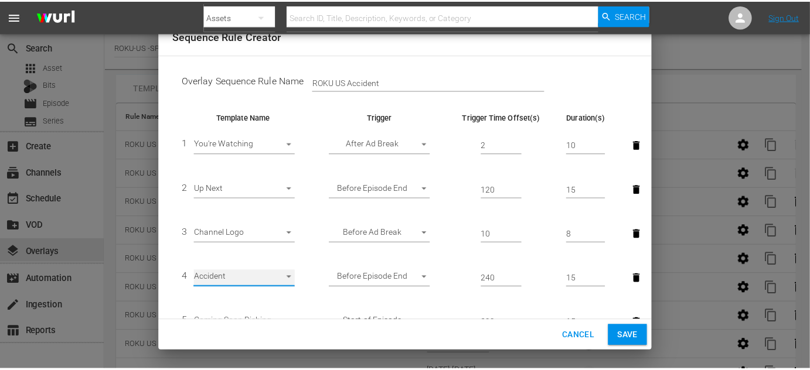
scroll to position [85, 0]
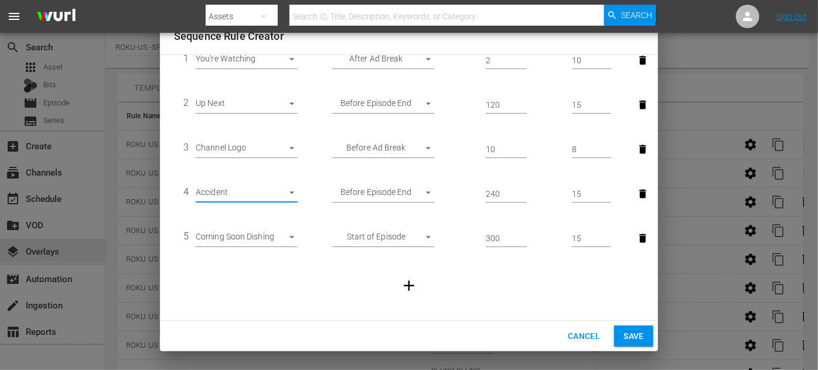
click at [640, 337] on span "Save" at bounding box center [633, 336] width 21 height 15
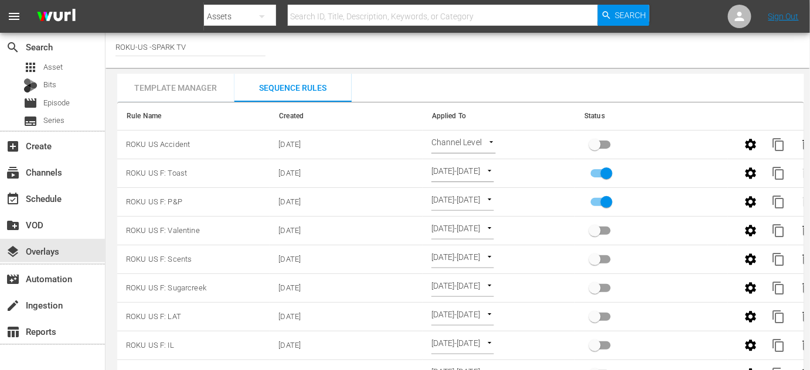
click at [491, 140] on body "menu Search By Assets Search ID, Title, Description, Keywords, or Category Sear…" at bounding box center [405, 185] width 810 height 370
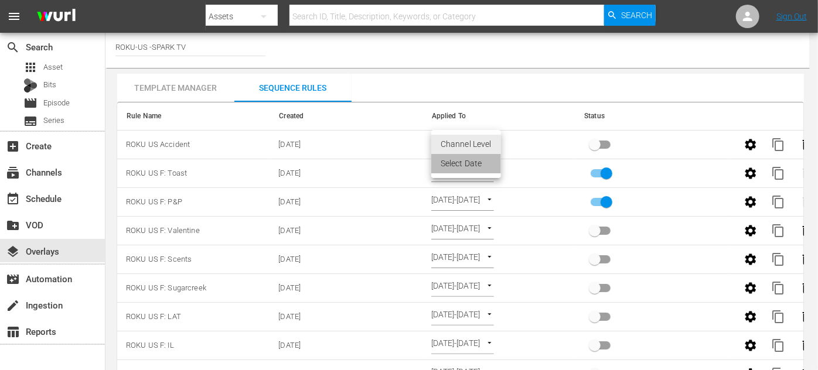
click at [474, 163] on li "Select Date" at bounding box center [466, 163] width 70 height 19
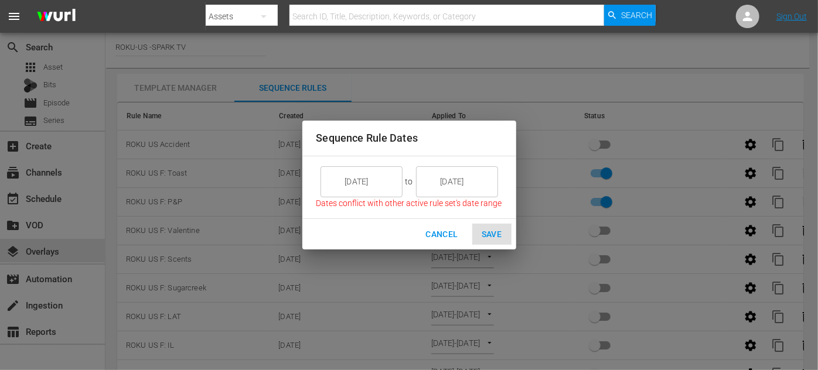
click at [378, 182] on input "[DATE]" at bounding box center [370, 182] width 66 height 32
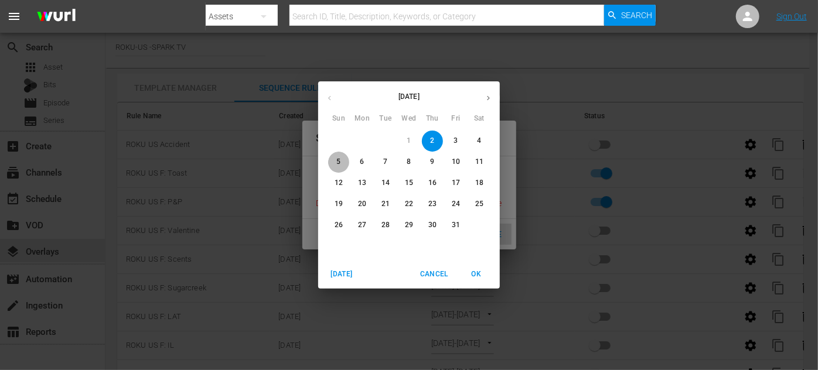
click at [340, 160] on span "5" at bounding box center [338, 162] width 21 height 10
type input "[DATE]"
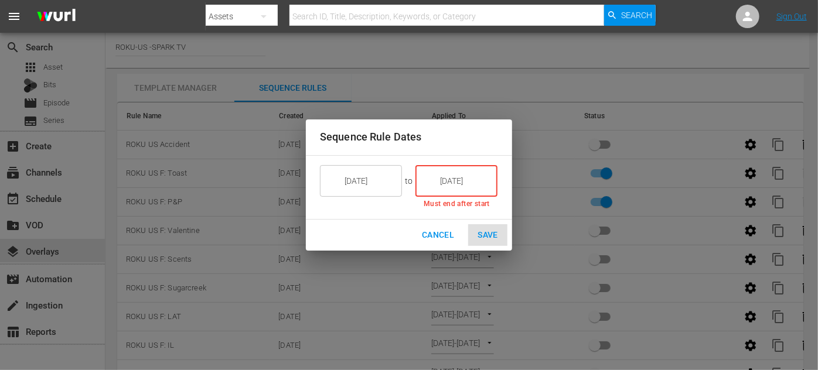
click at [480, 179] on input "[DATE]" at bounding box center [465, 181] width 66 height 32
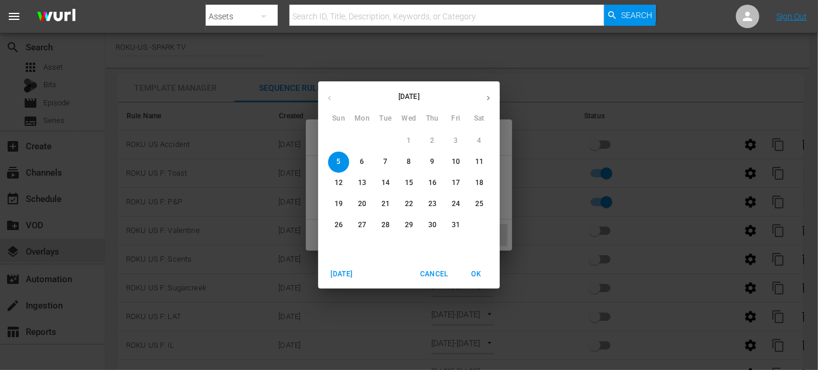
click at [476, 162] on p "11" at bounding box center [479, 162] width 8 height 10
type input "[DATE]"
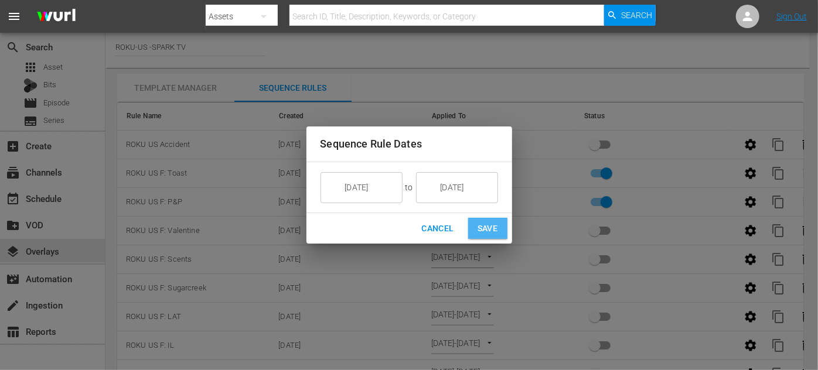
click at [485, 228] on span "Save" at bounding box center [487, 228] width 21 height 15
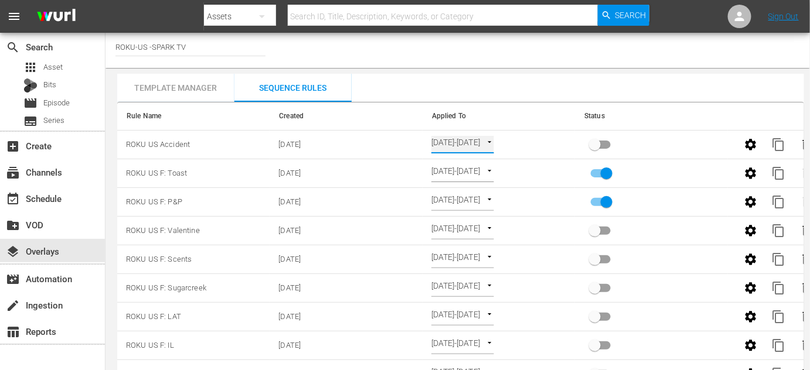
type input "SELECT_DATE"
click at [598, 143] on input "primary checkbox" at bounding box center [594, 147] width 67 height 22
checkbox input "true"
click at [605, 203] on input "primary checkbox" at bounding box center [606, 204] width 67 height 22
checkbox input "false"
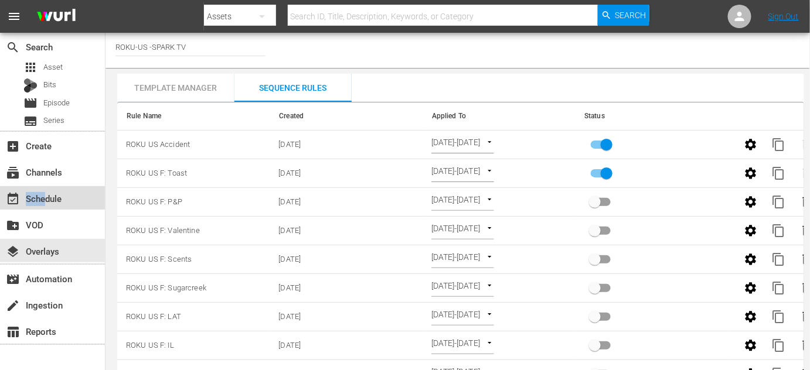
click at [47, 202] on div "event_available Schedule" at bounding box center [33, 197] width 66 height 11
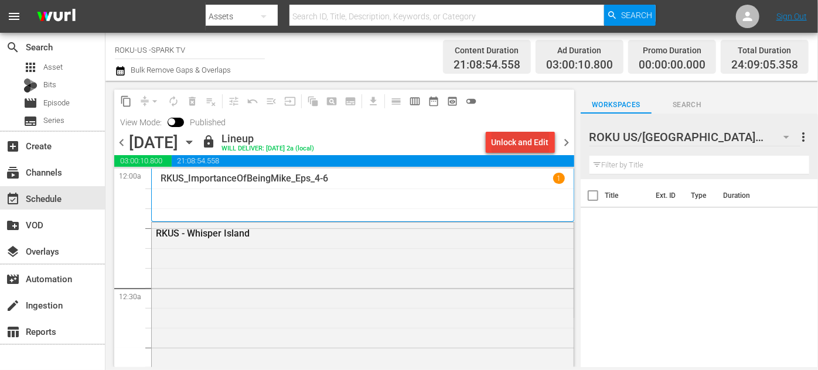
click at [506, 145] on div "Unlock and Edit" at bounding box center [519, 142] width 57 height 21
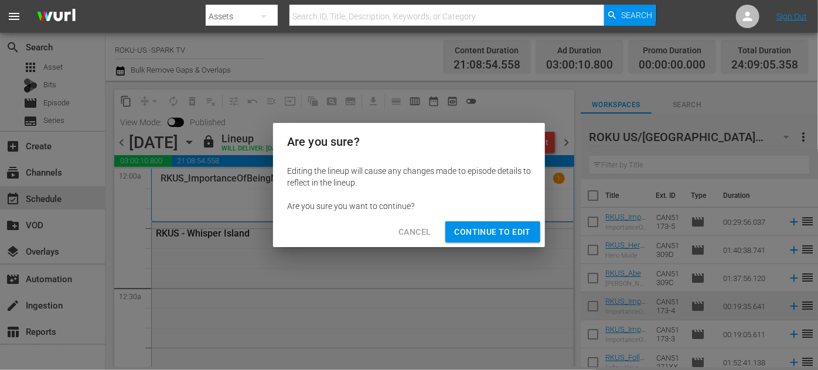
click at [486, 234] on span "Continue to Edit" at bounding box center [493, 232] width 76 height 15
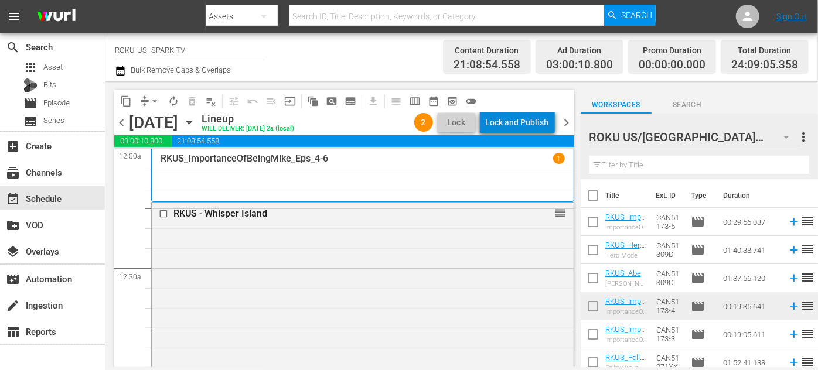
click at [528, 121] on div "Lock and Publish" at bounding box center [517, 122] width 63 height 21
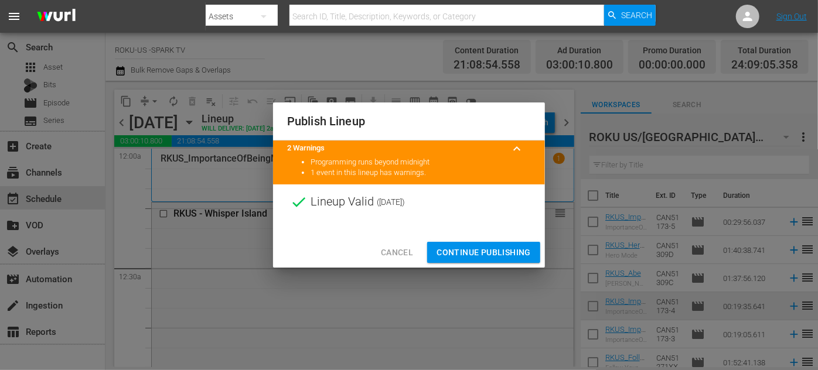
click at [476, 251] on span "Continue Publishing" at bounding box center [483, 252] width 94 height 15
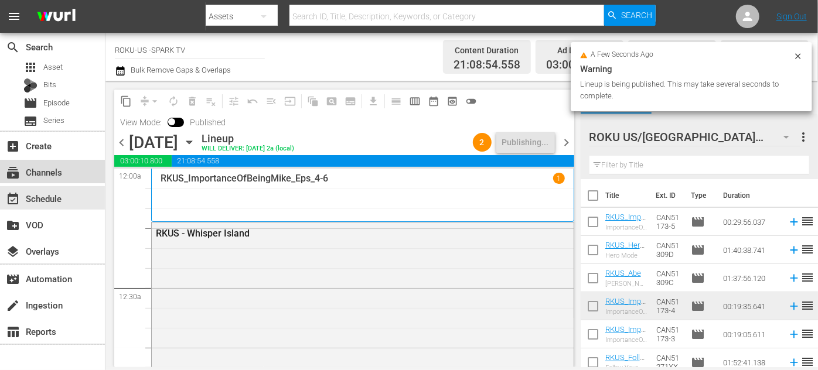
click at [40, 169] on div "subscriptions Channels" at bounding box center [33, 170] width 66 height 11
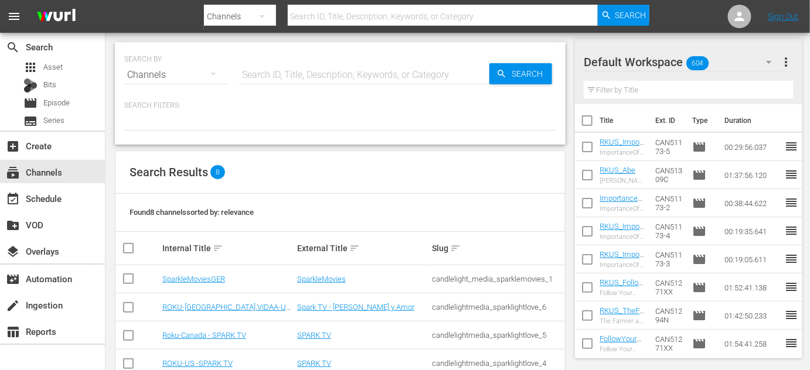
scroll to position [141, 0]
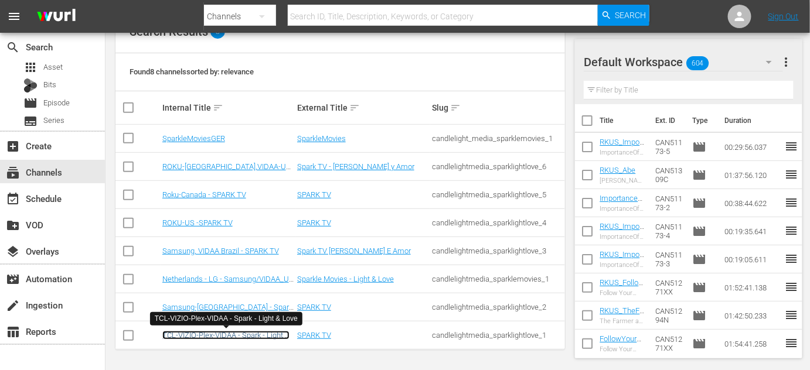
click at [218, 334] on link "TCL-VIZIO-Plex-VIDAA - Spark - Light & Love" at bounding box center [225, 340] width 127 height 18
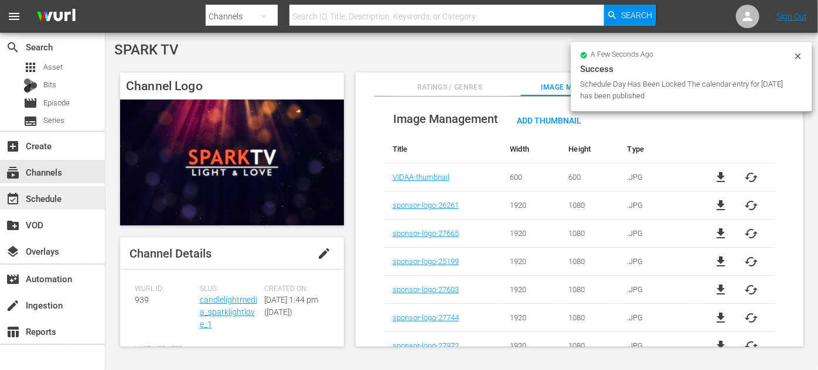
click at [49, 202] on div "event_available Schedule" at bounding box center [33, 197] width 66 height 11
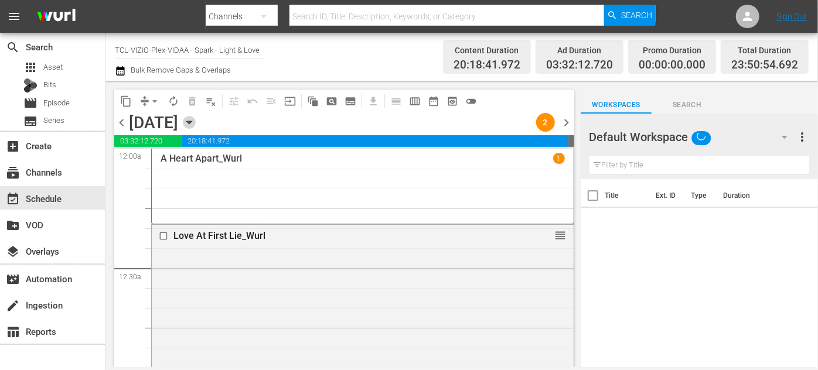
click at [196, 122] on icon "button" at bounding box center [189, 122] width 13 height 13
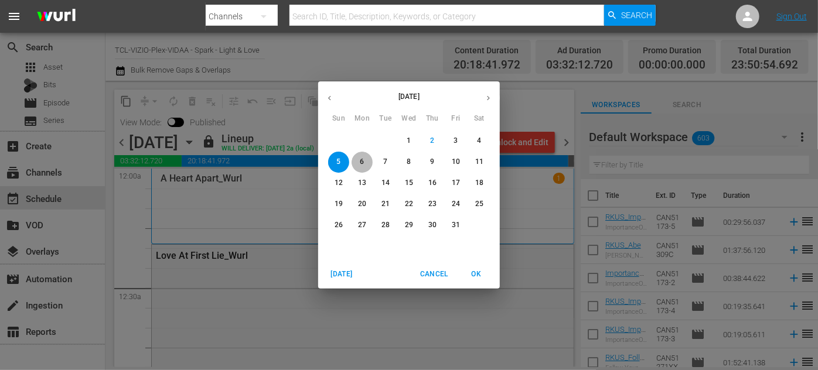
click at [360, 159] on p "6" at bounding box center [362, 162] width 4 height 10
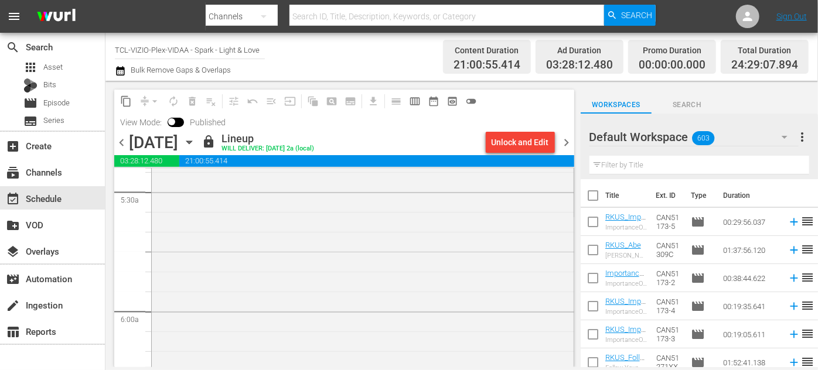
scroll to position [1384, 0]
